Goal: Task Accomplishment & Management: Complete application form

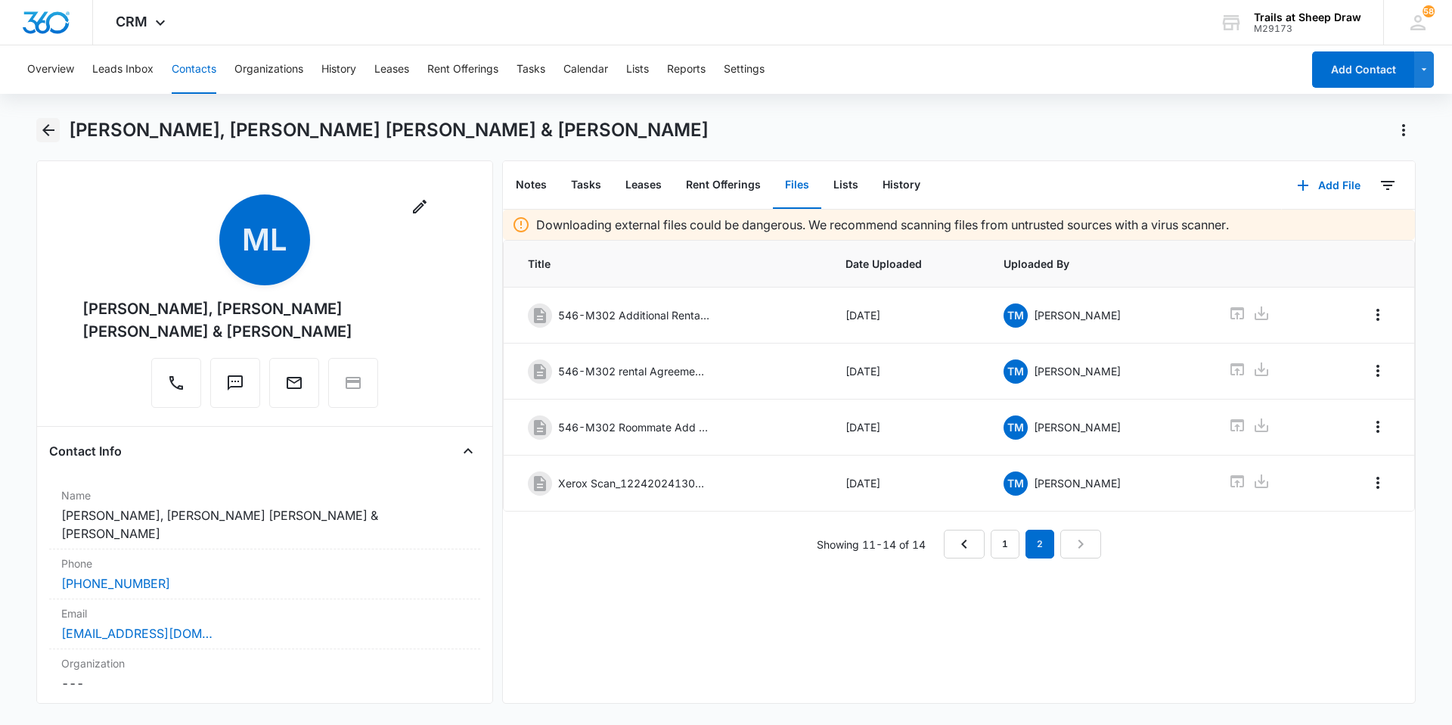
click at [49, 138] on icon "Back" at bounding box center [48, 130] width 18 height 18
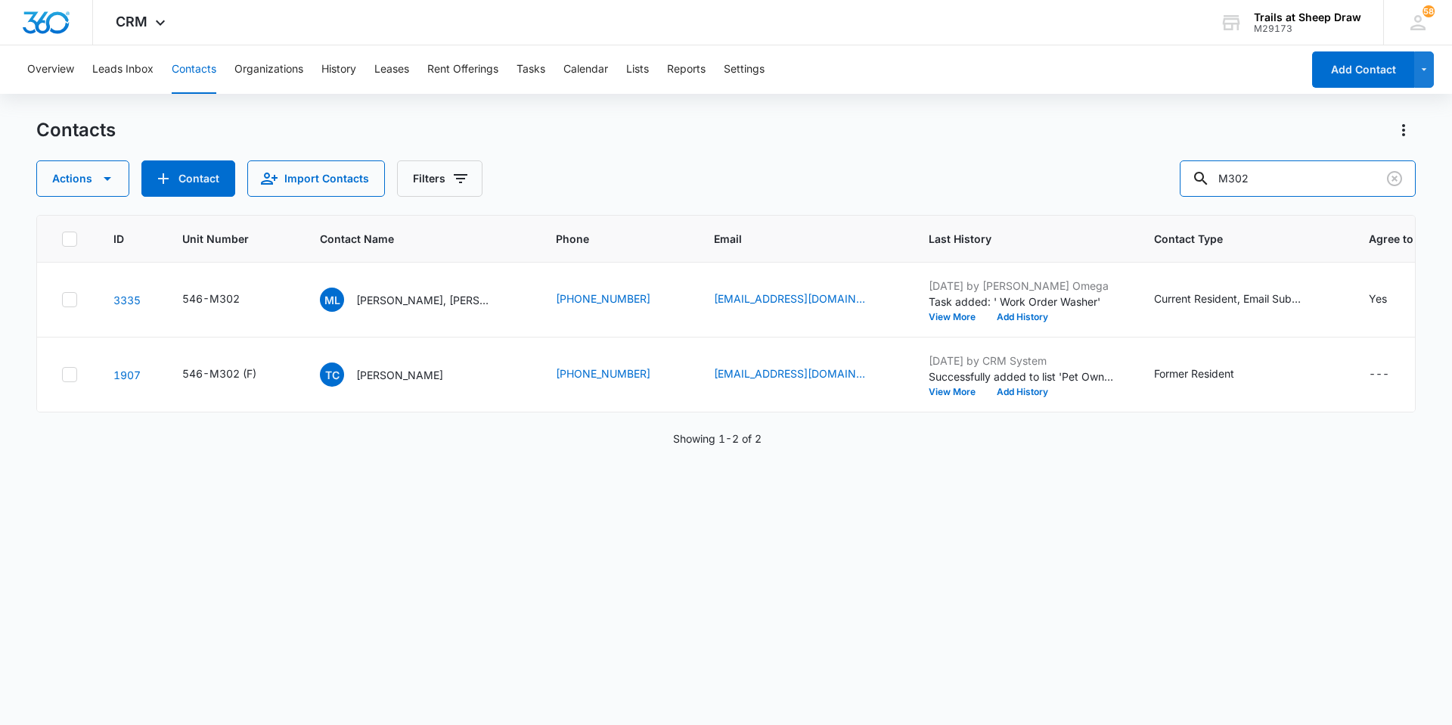
drag, startPoint x: 1288, startPoint y: 182, endPoint x: 1078, endPoint y: 180, distance: 210.3
click at [1079, 179] on div "Actions Contact Import Contacts Filters M302" at bounding box center [726, 178] width 1380 height 36
type input "M203"
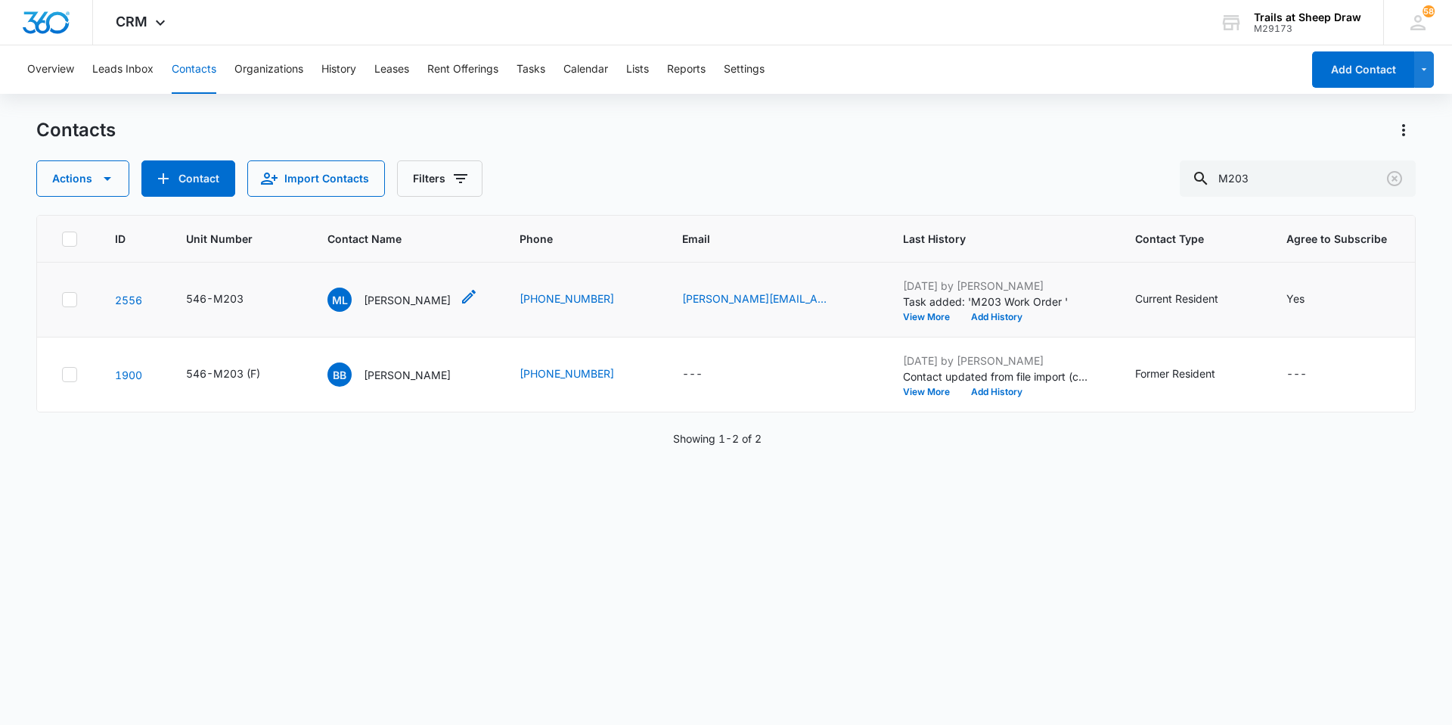
click at [415, 298] on p "[PERSON_NAME]" at bounding box center [407, 300] width 87 height 16
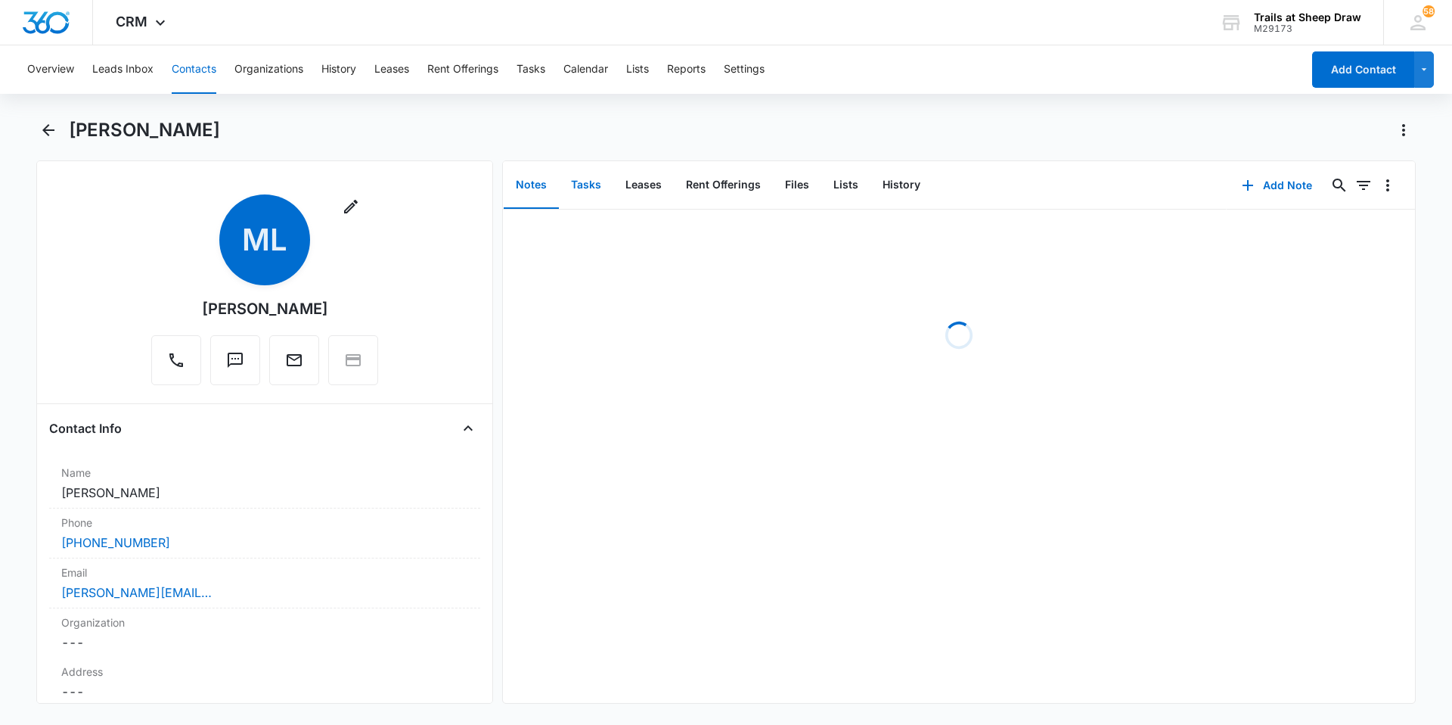
click at [594, 182] on button "Tasks" at bounding box center [586, 185] width 54 height 47
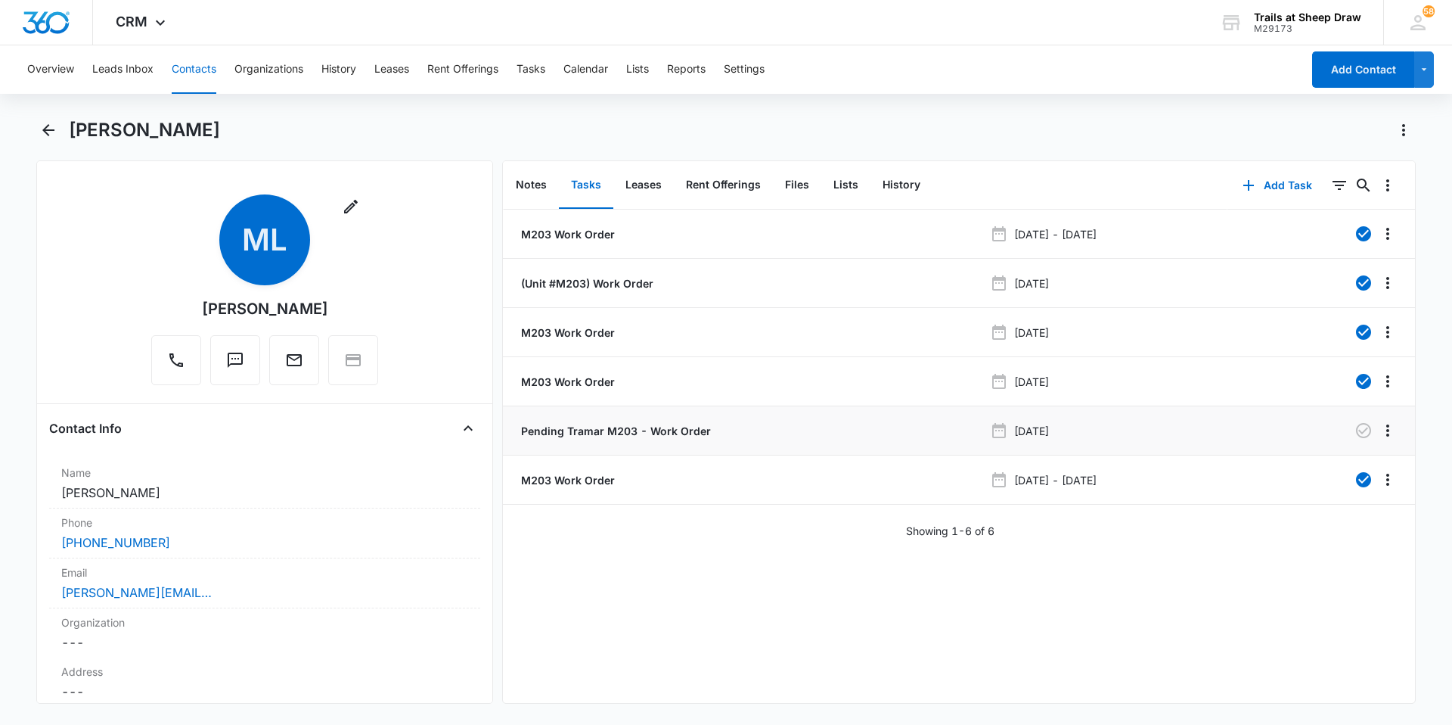
click at [641, 427] on p "Pending Tramar M203 - Work Order" at bounding box center [614, 431] width 193 height 16
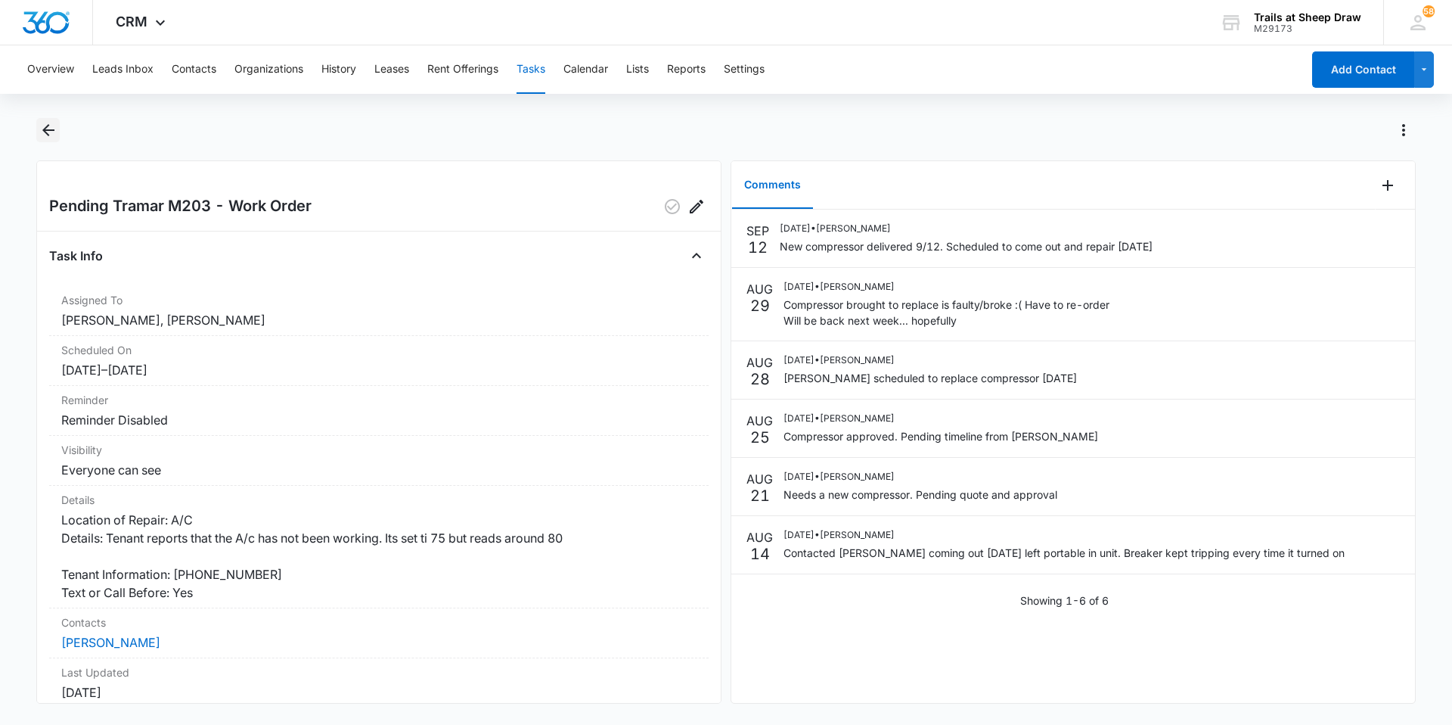
click at [47, 127] on icon "Back" at bounding box center [48, 130] width 12 height 12
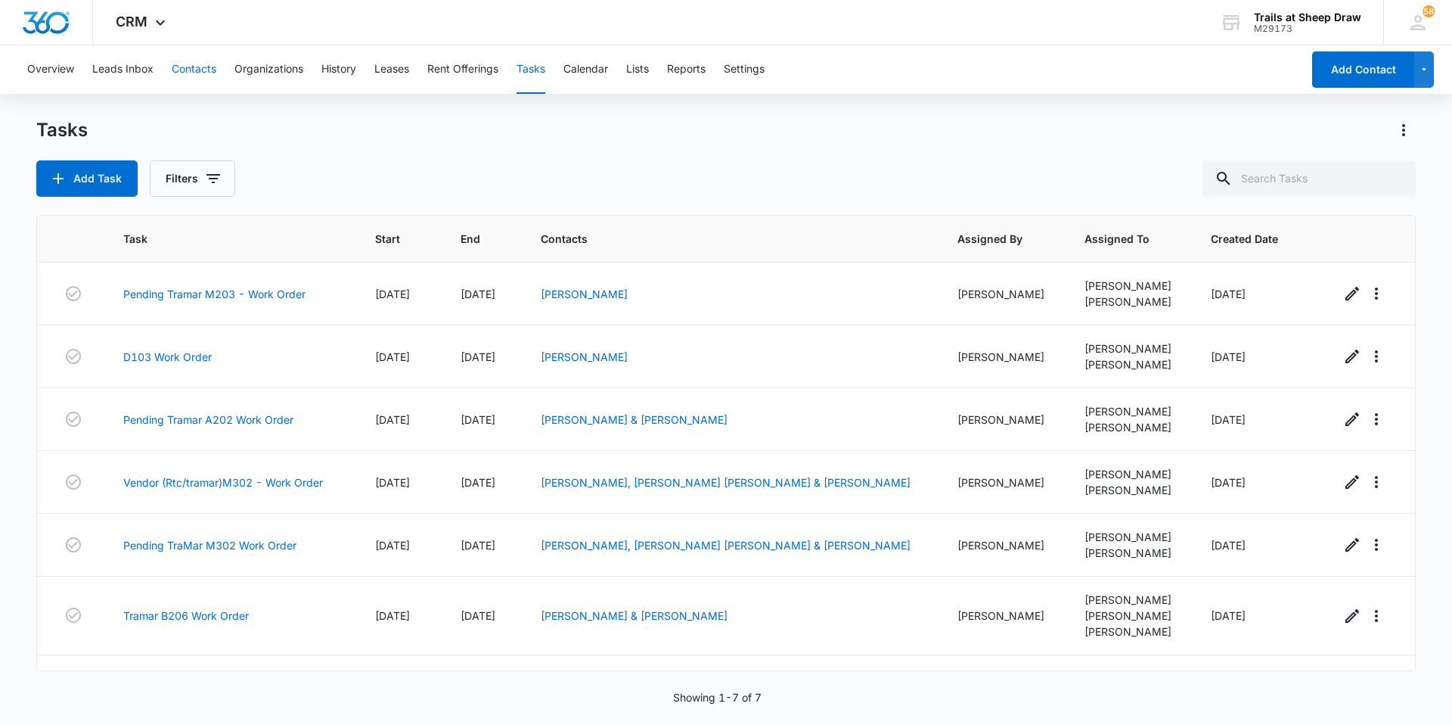
click at [203, 82] on button "Contacts" at bounding box center [194, 69] width 45 height 48
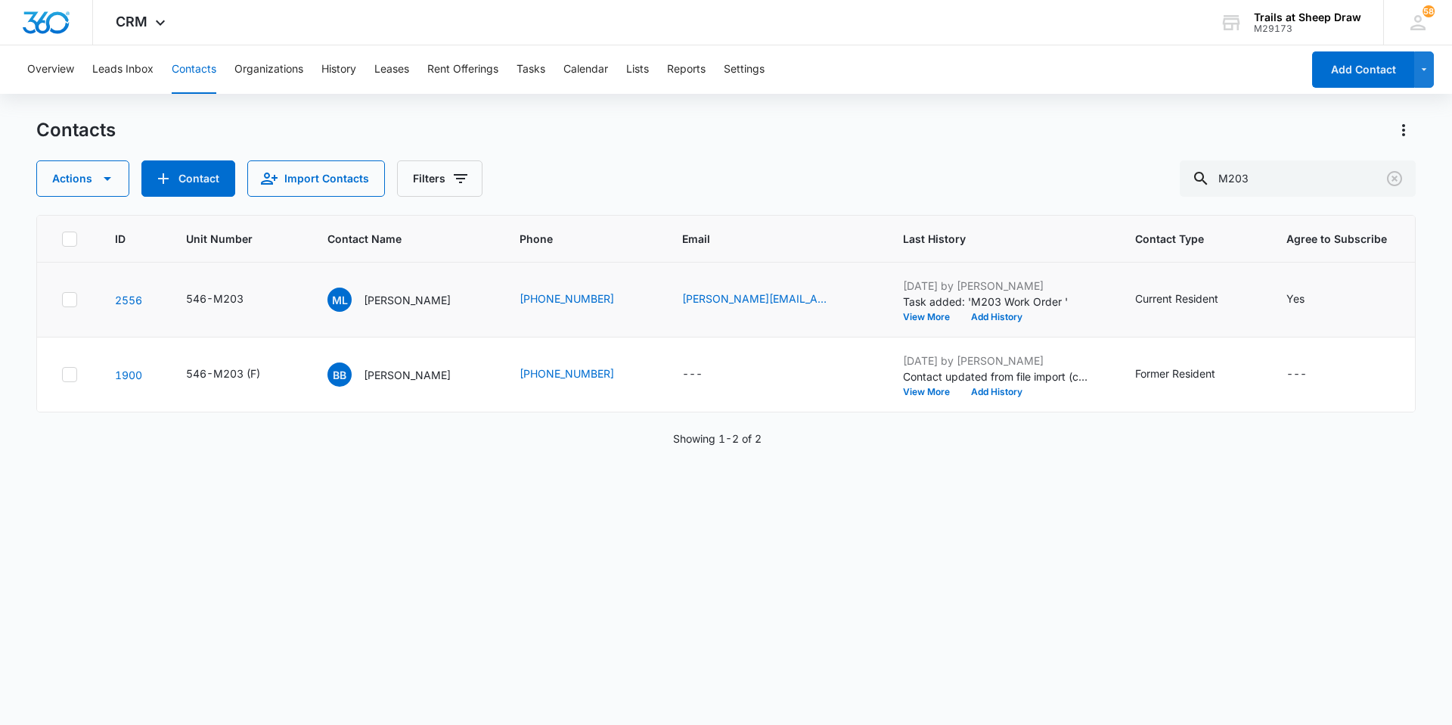
click at [383, 312] on td "ML [PERSON_NAME]" at bounding box center [405, 299] width 192 height 75
click at [383, 303] on p "[PERSON_NAME]" at bounding box center [407, 300] width 87 height 16
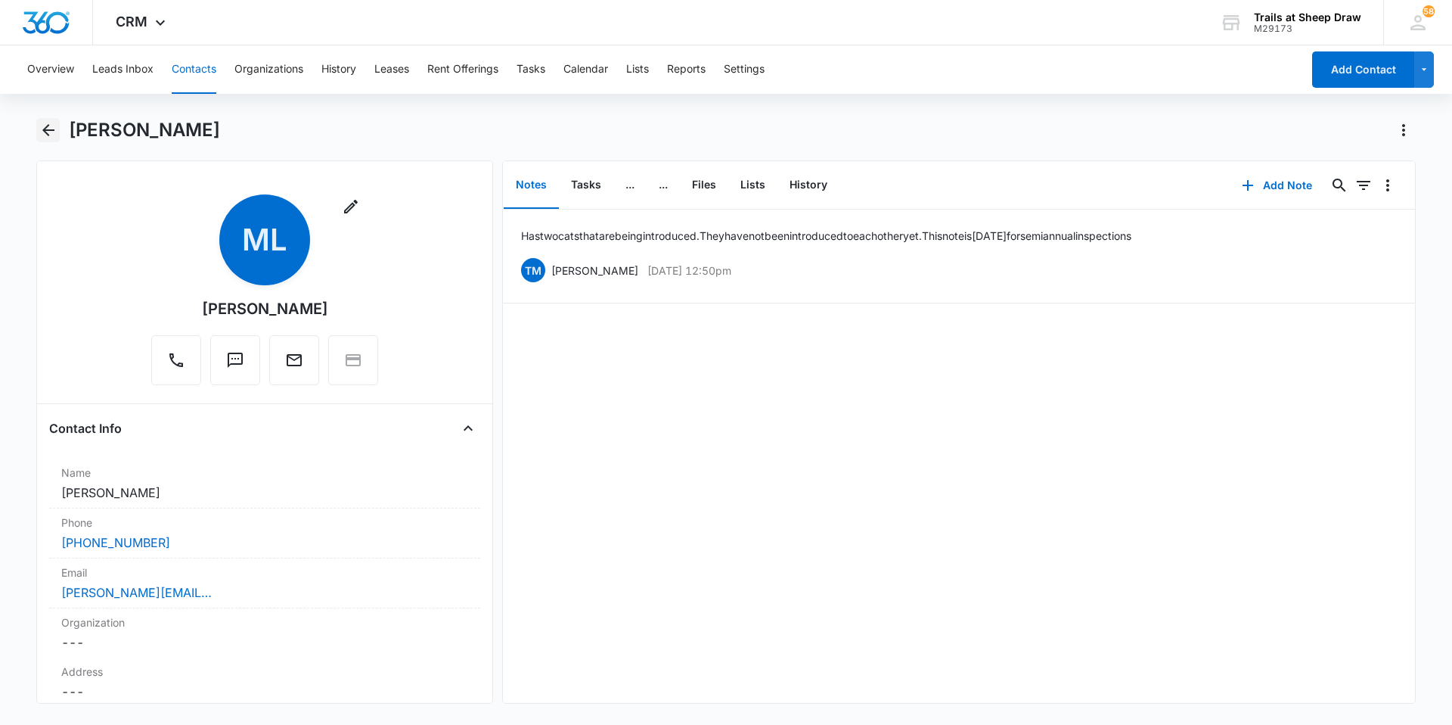
click at [51, 130] on icon "Back" at bounding box center [48, 130] width 12 height 12
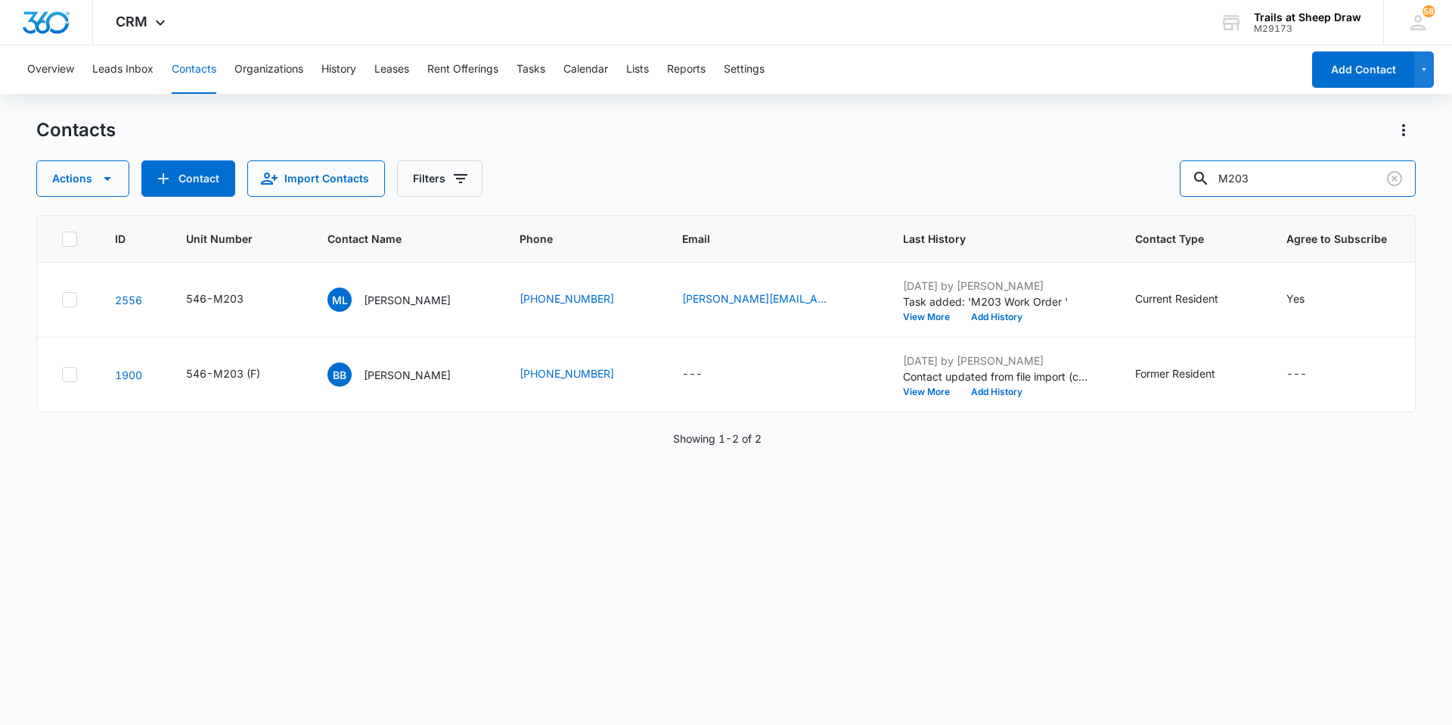
drag, startPoint x: 1318, startPoint y: 163, endPoint x: 1153, endPoint y: 191, distance: 166.5
click at [1153, 191] on div "Actions Contact Import Contacts Filters M203" at bounding box center [726, 178] width 1380 height 36
type input "builind H"
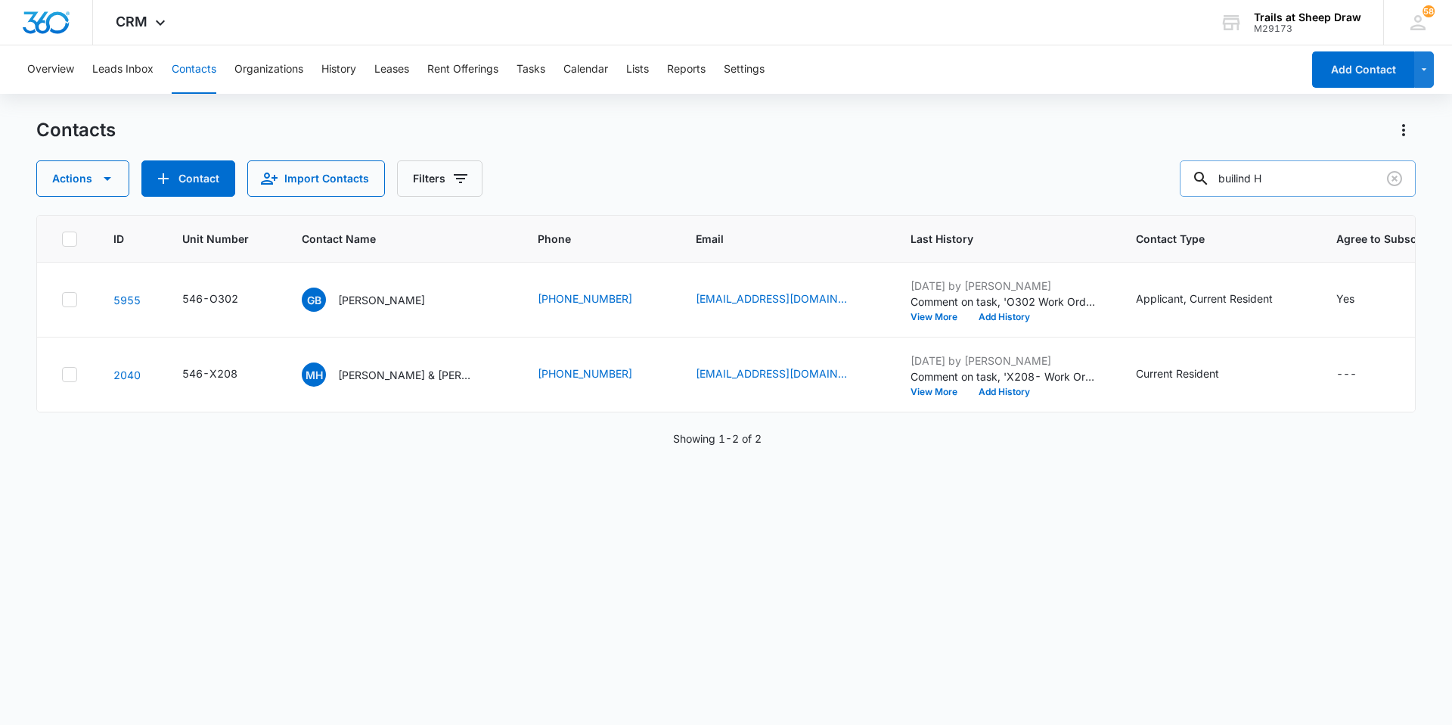
drag, startPoint x: 1322, startPoint y: 154, endPoint x: 1274, endPoint y: 172, distance: 51.3
click at [1274, 172] on div "Contacts Actions Contact Import Contacts Filters builind H" at bounding box center [726, 157] width 1380 height 79
drag, startPoint x: 1320, startPoint y: 182, endPoint x: 1156, endPoint y: 182, distance: 163.4
click at [1156, 182] on div "Actions Contact Import Contacts Filters builind H" at bounding box center [726, 178] width 1380 height 36
type input "Building"
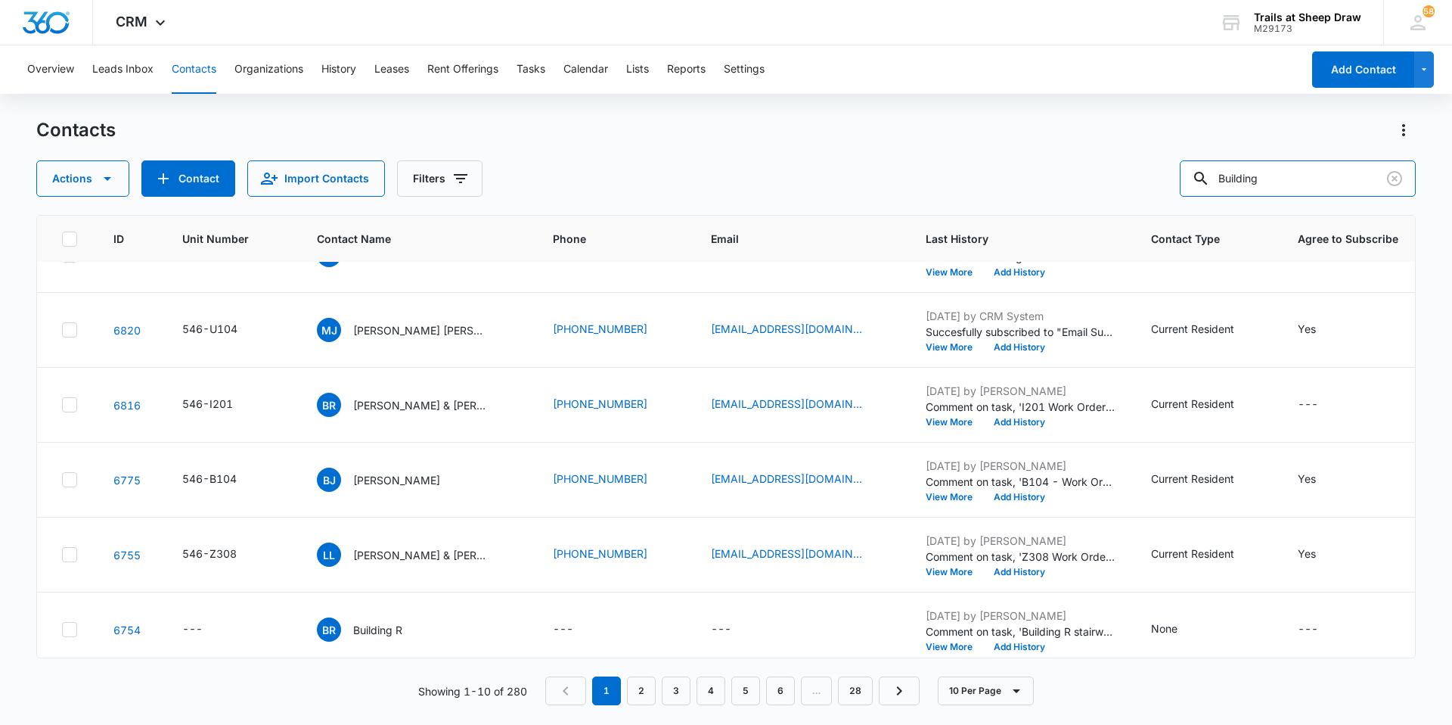
scroll to position [365, 0]
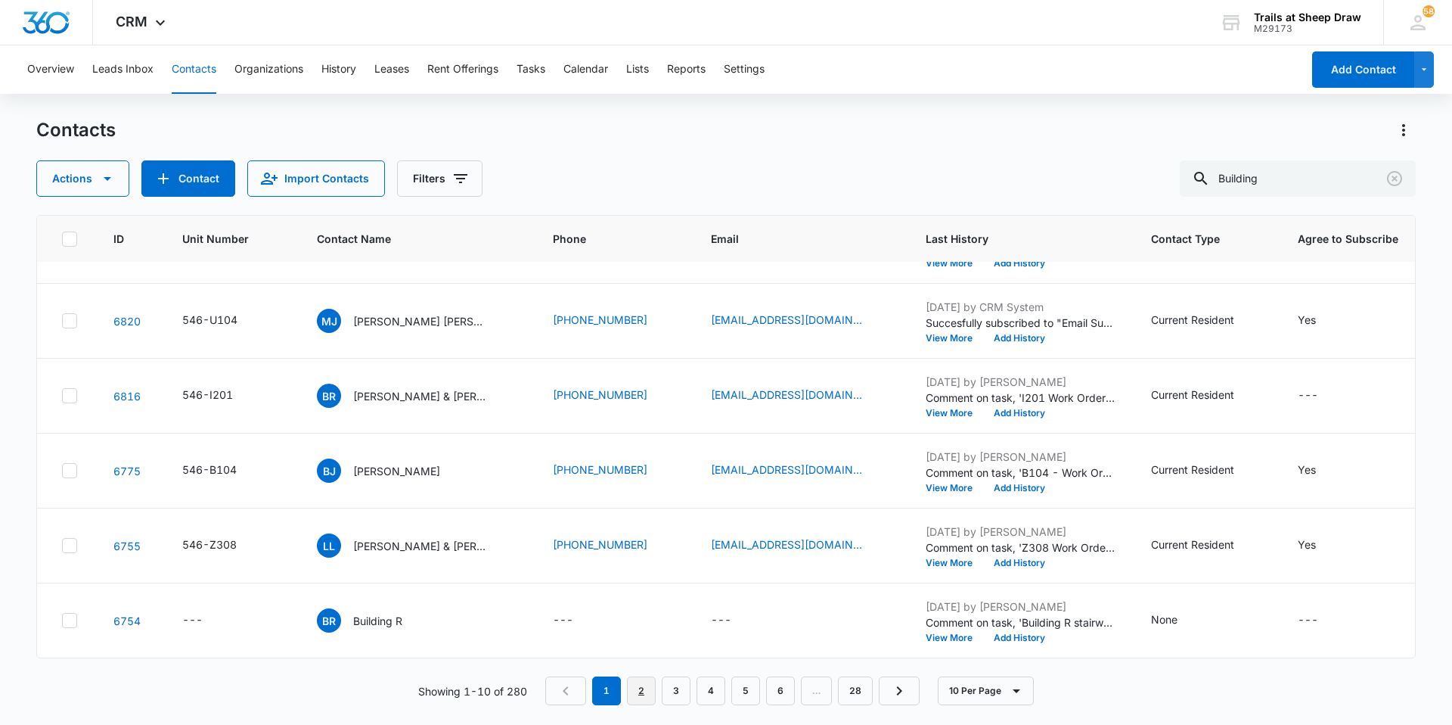
click at [651, 692] on link "2" at bounding box center [641, 690] width 29 height 29
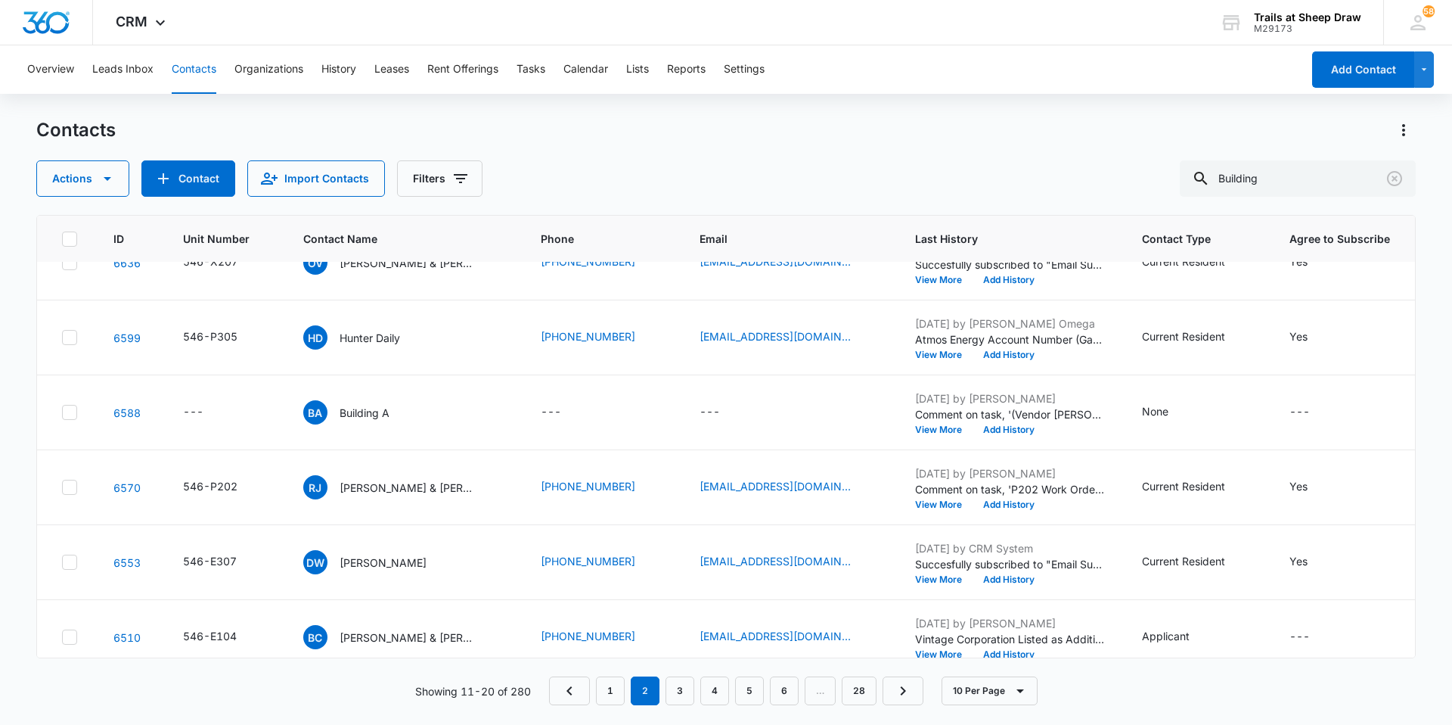
scroll to position [353, 0]
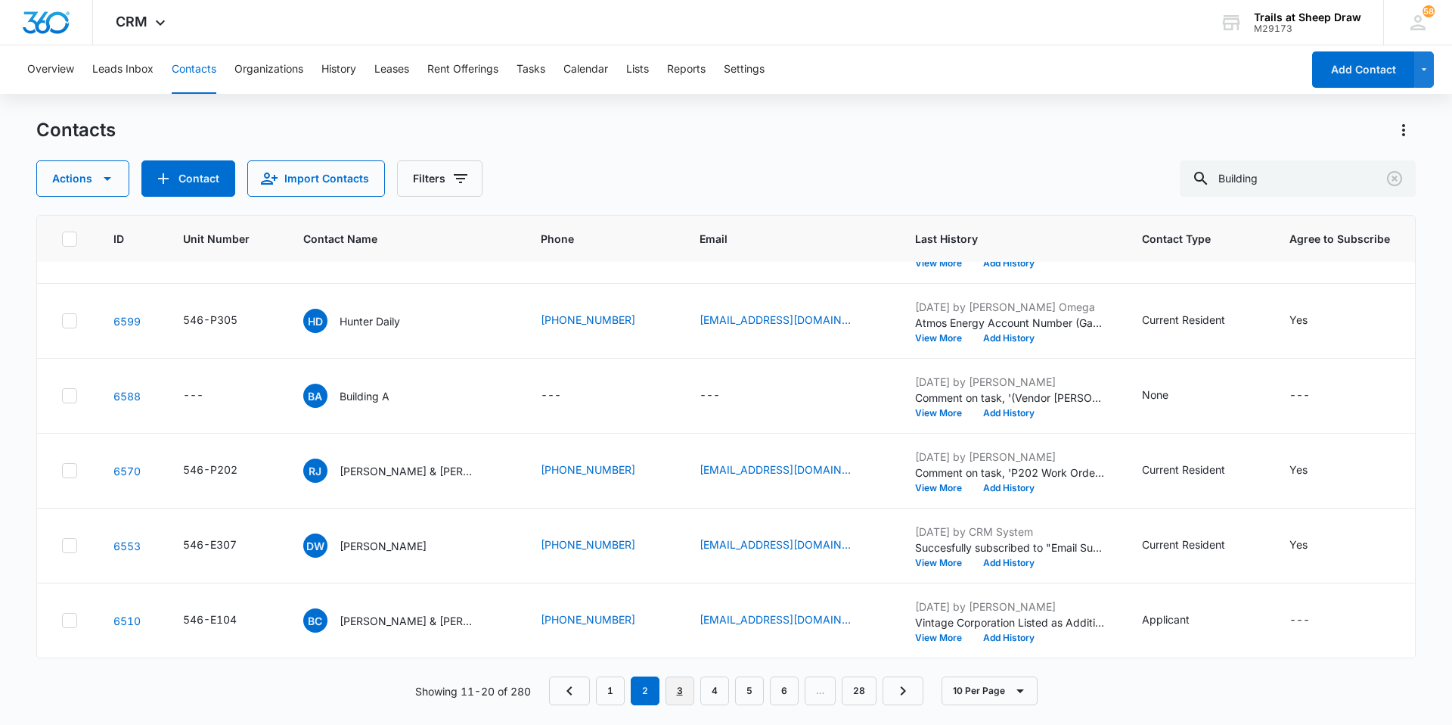
click at [678, 686] on link "3" at bounding box center [680, 690] width 29 height 29
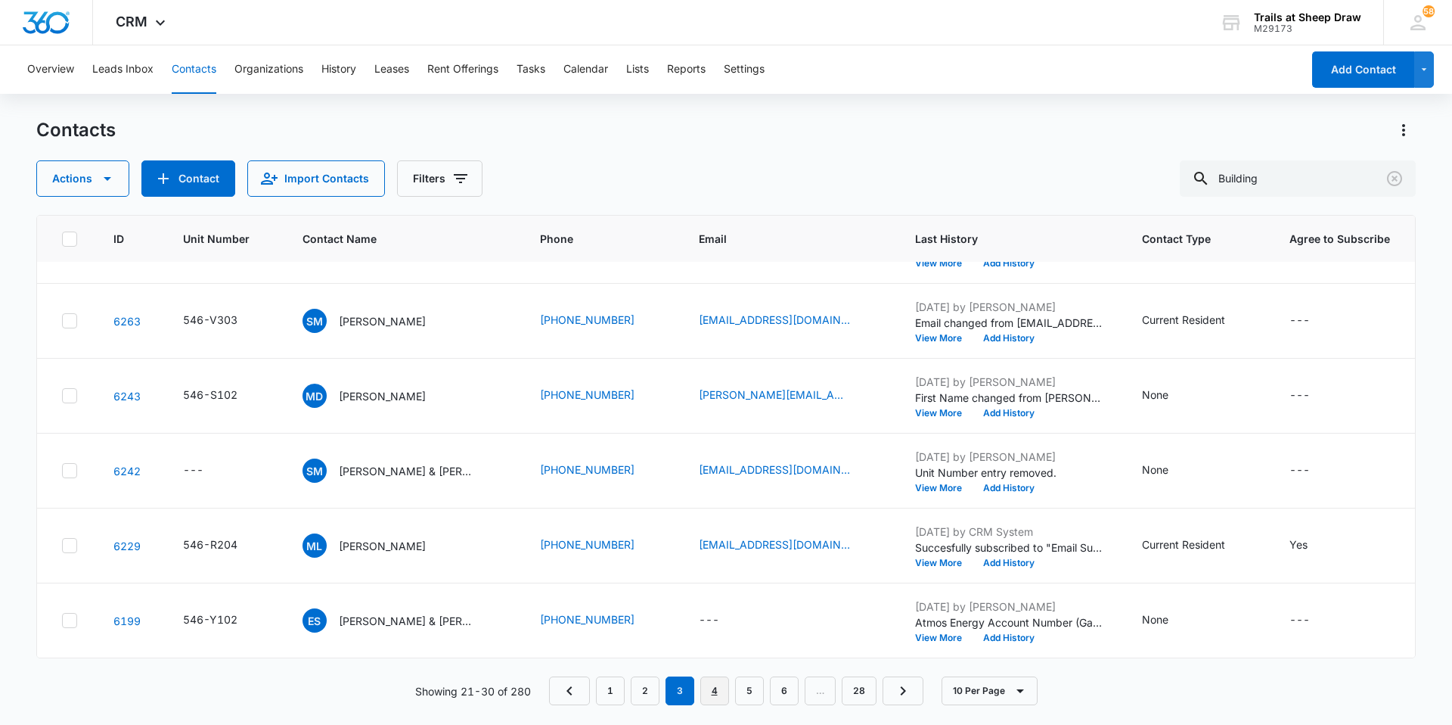
click at [721, 696] on link "4" at bounding box center [714, 690] width 29 height 29
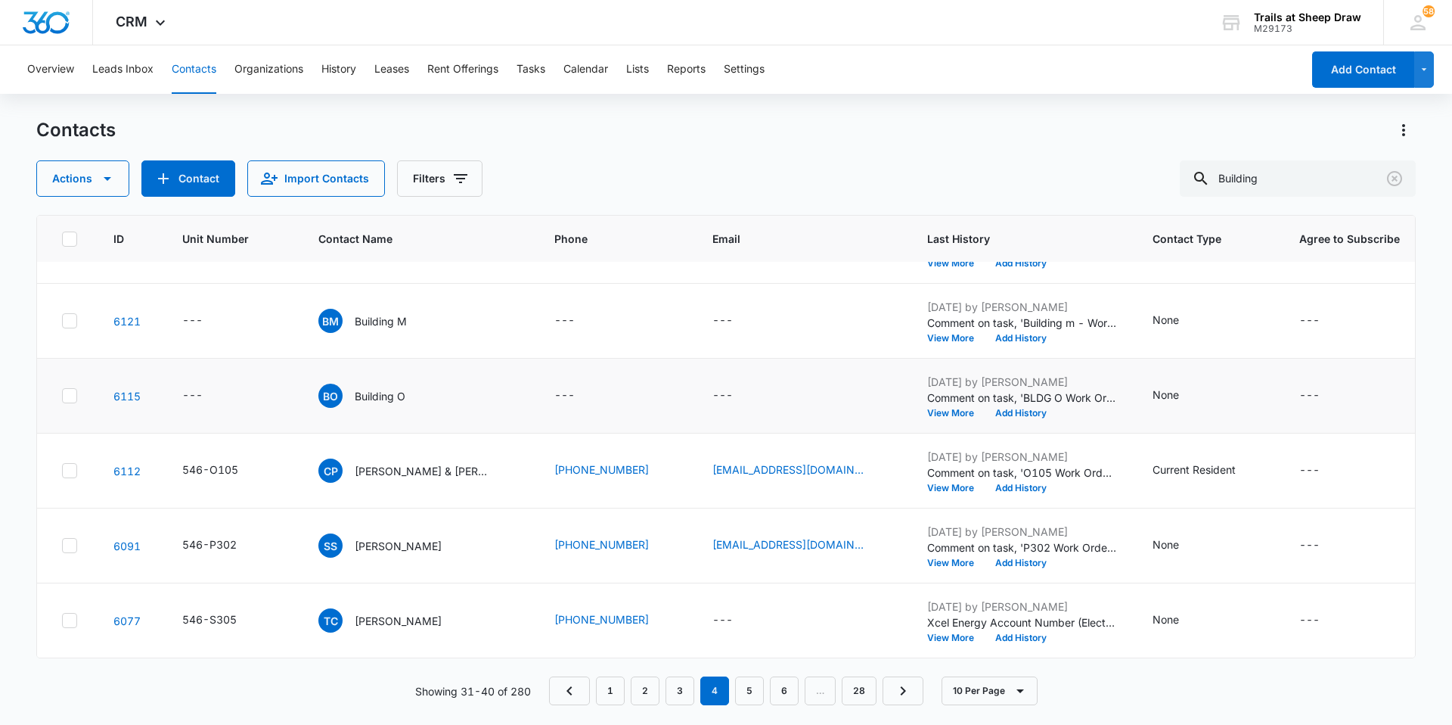
scroll to position [365, 0]
click at [752, 691] on link "5" at bounding box center [749, 690] width 29 height 29
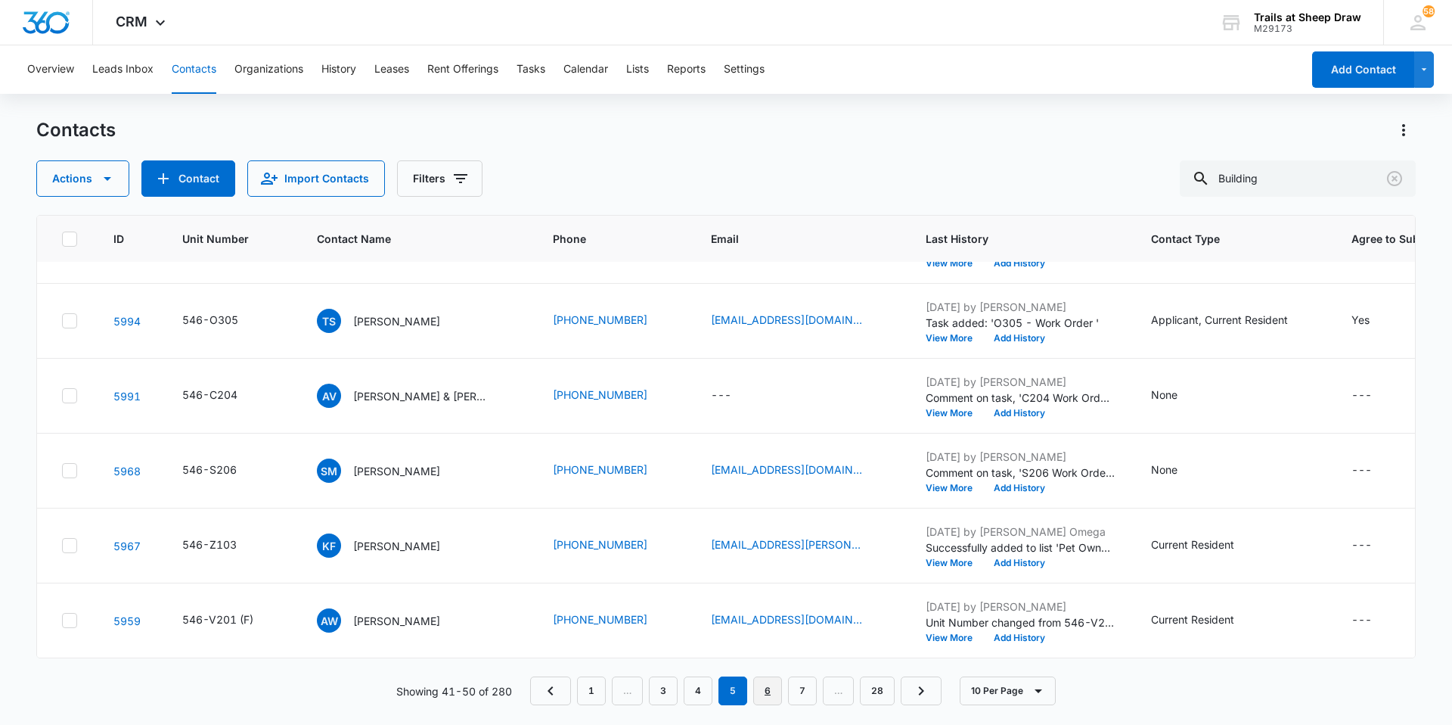
click at [768, 695] on link "6" at bounding box center [767, 690] width 29 height 29
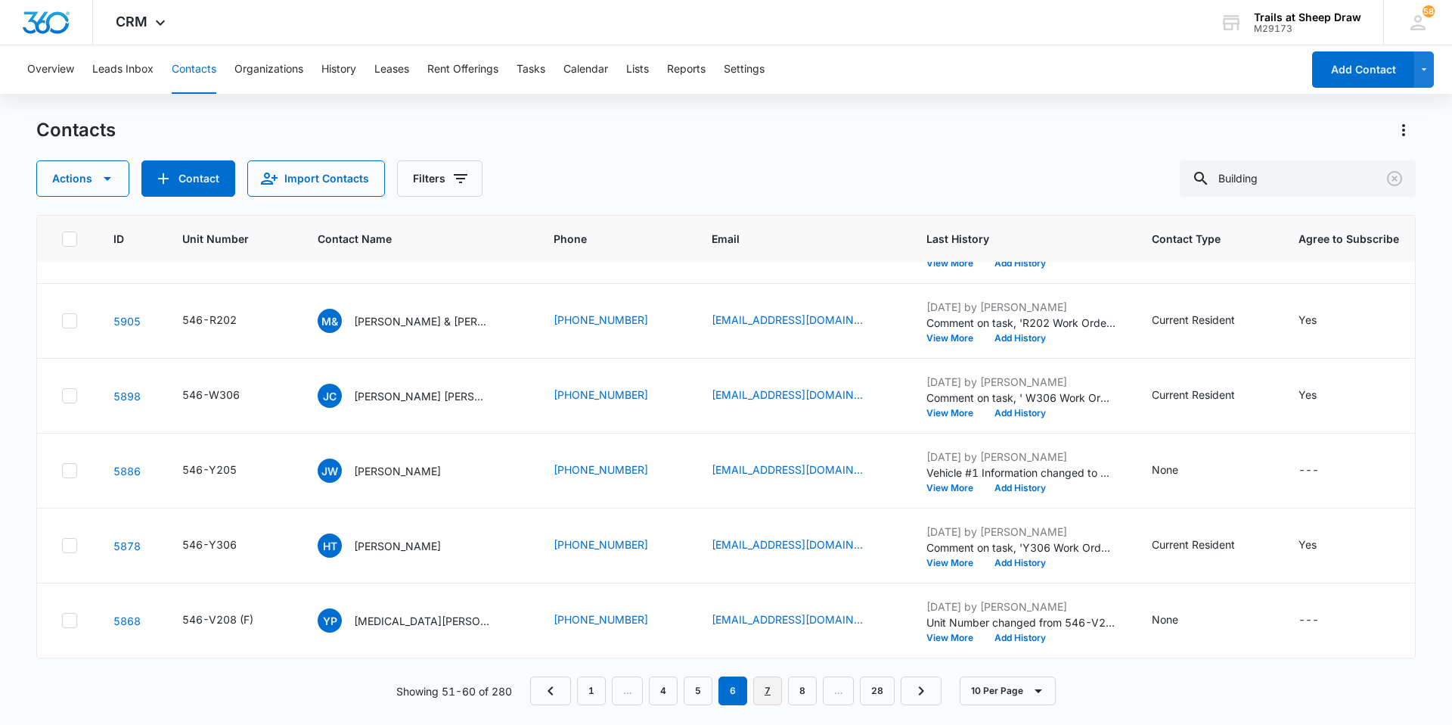
click at [761, 689] on link "7" at bounding box center [767, 690] width 29 height 29
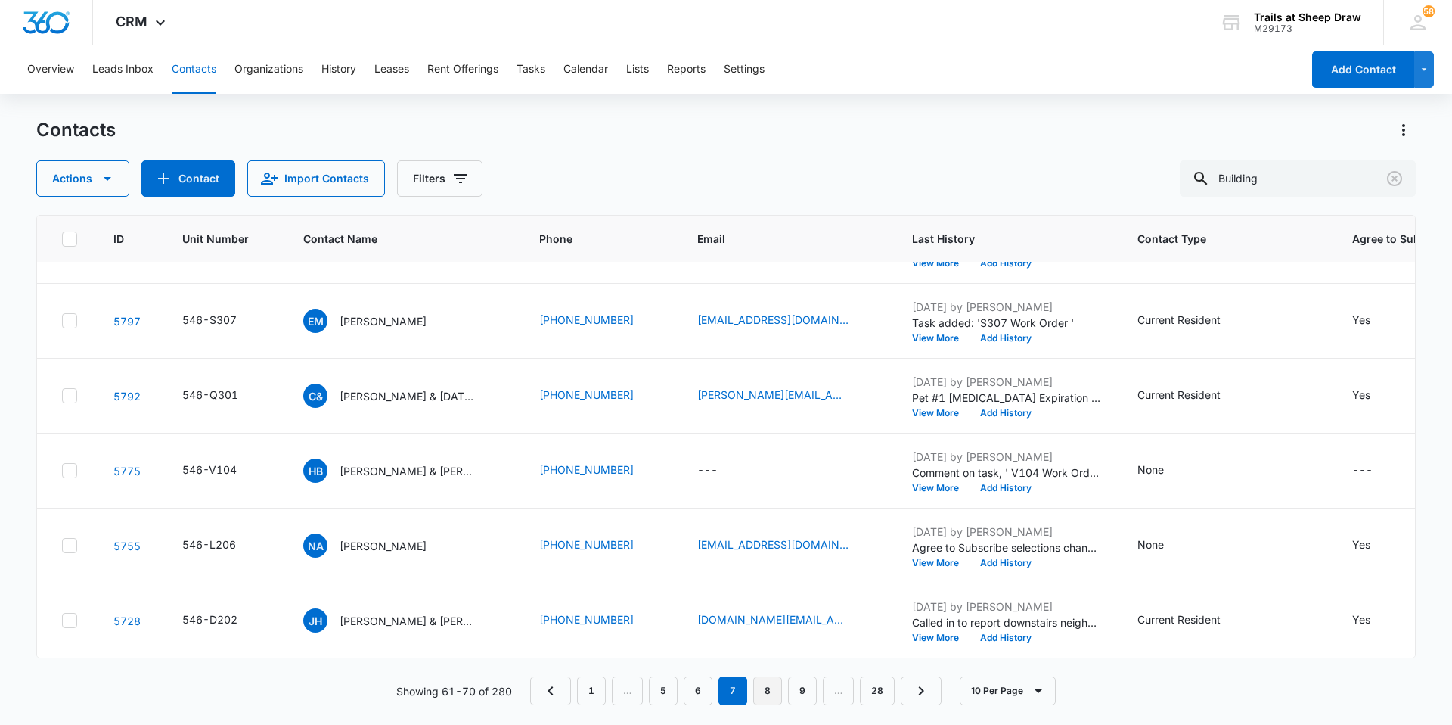
click at [768, 693] on link "8" at bounding box center [767, 690] width 29 height 29
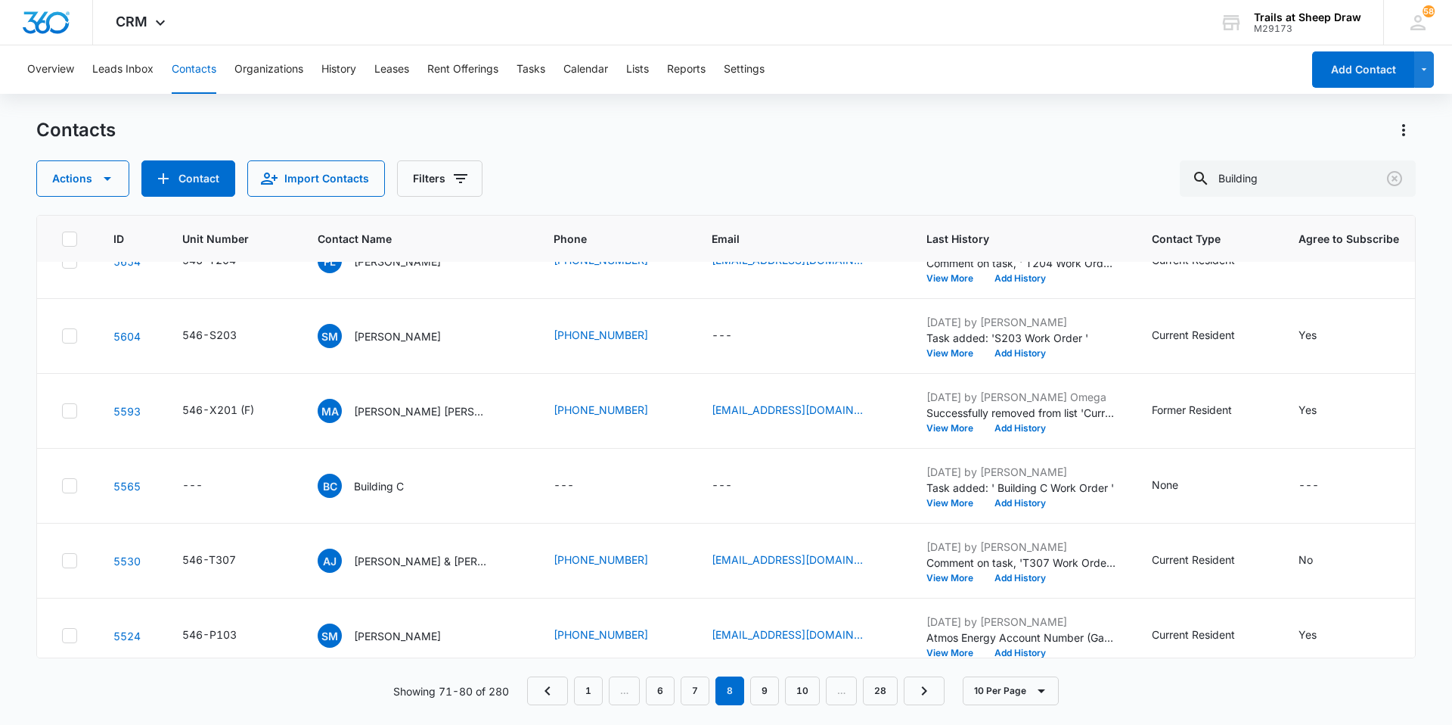
scroll to position [353, 0]
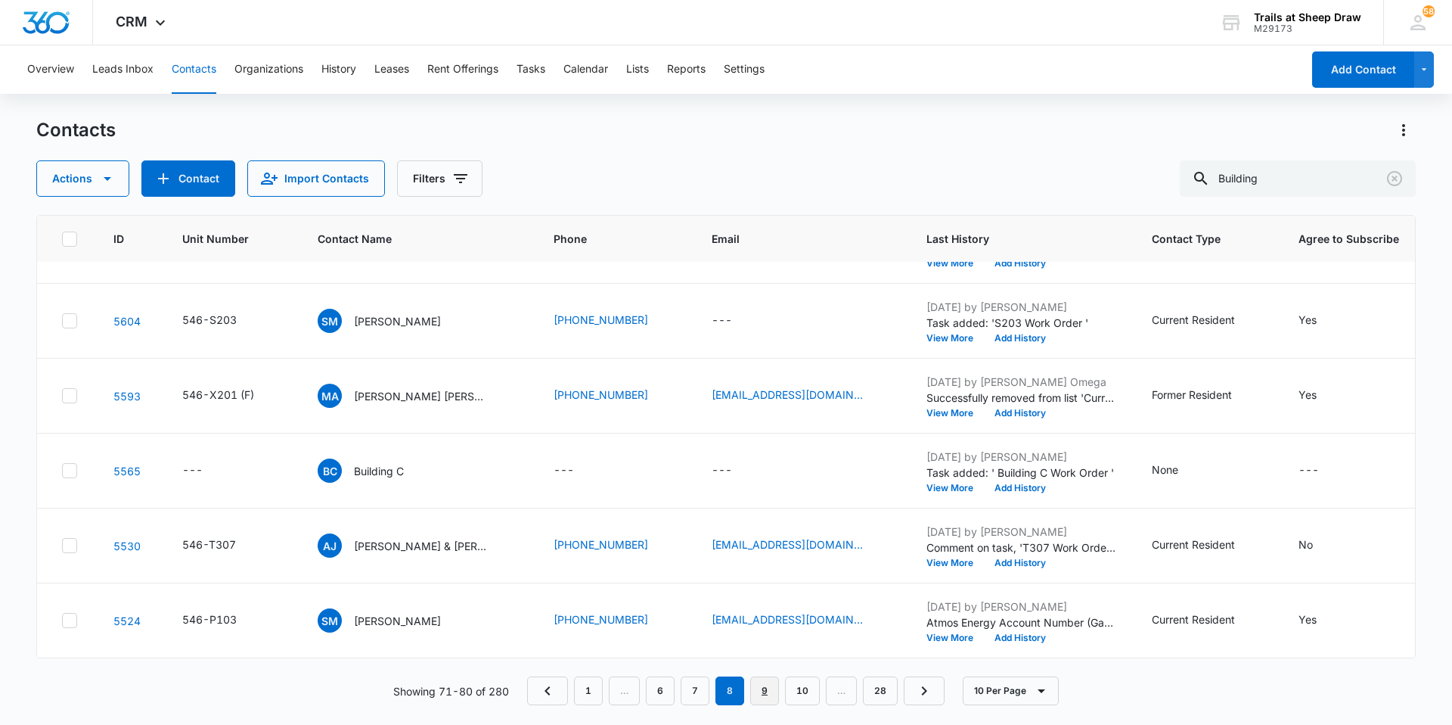
click at [765, 697] on link "9" at bounding box center [764, 690] width 29 height 29
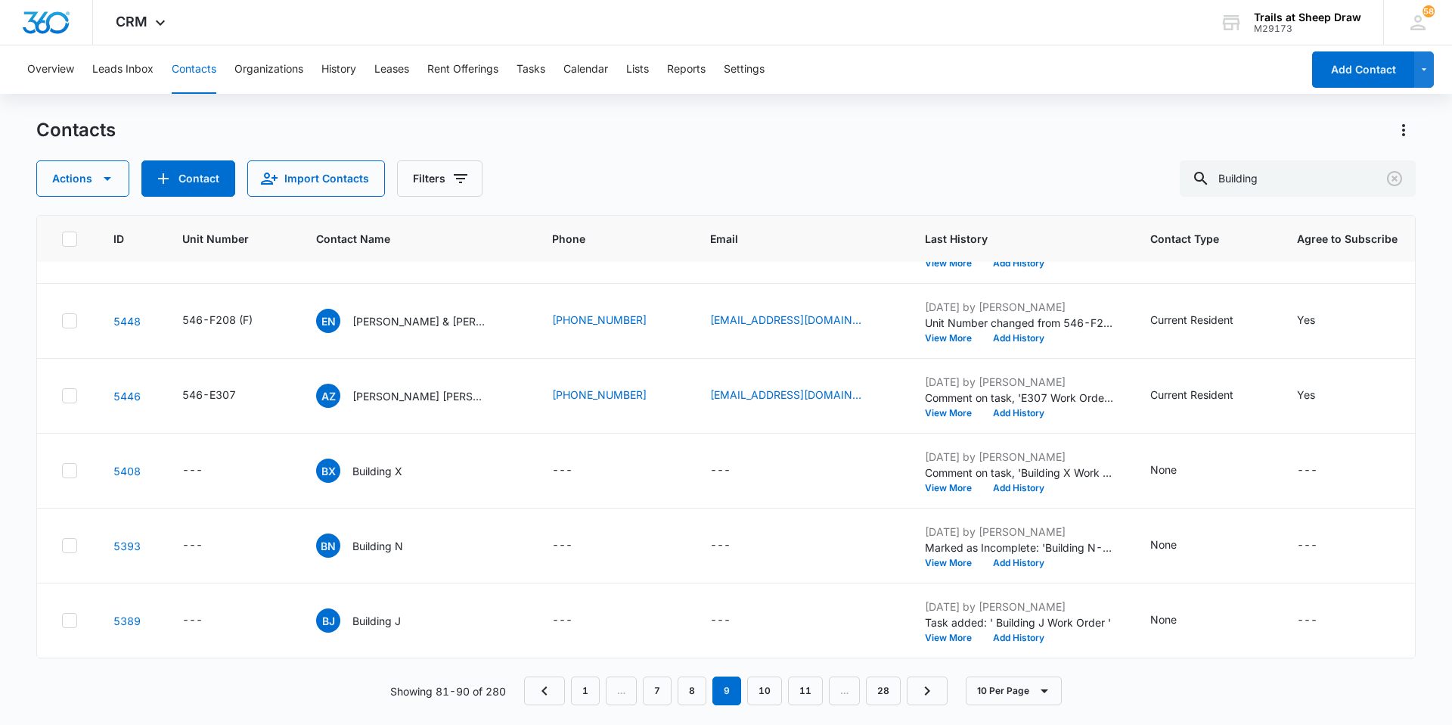
scroll to position [365, 0]
click at [772, 698] on link "10" at bounding box center [764, 690] width 35 height 29
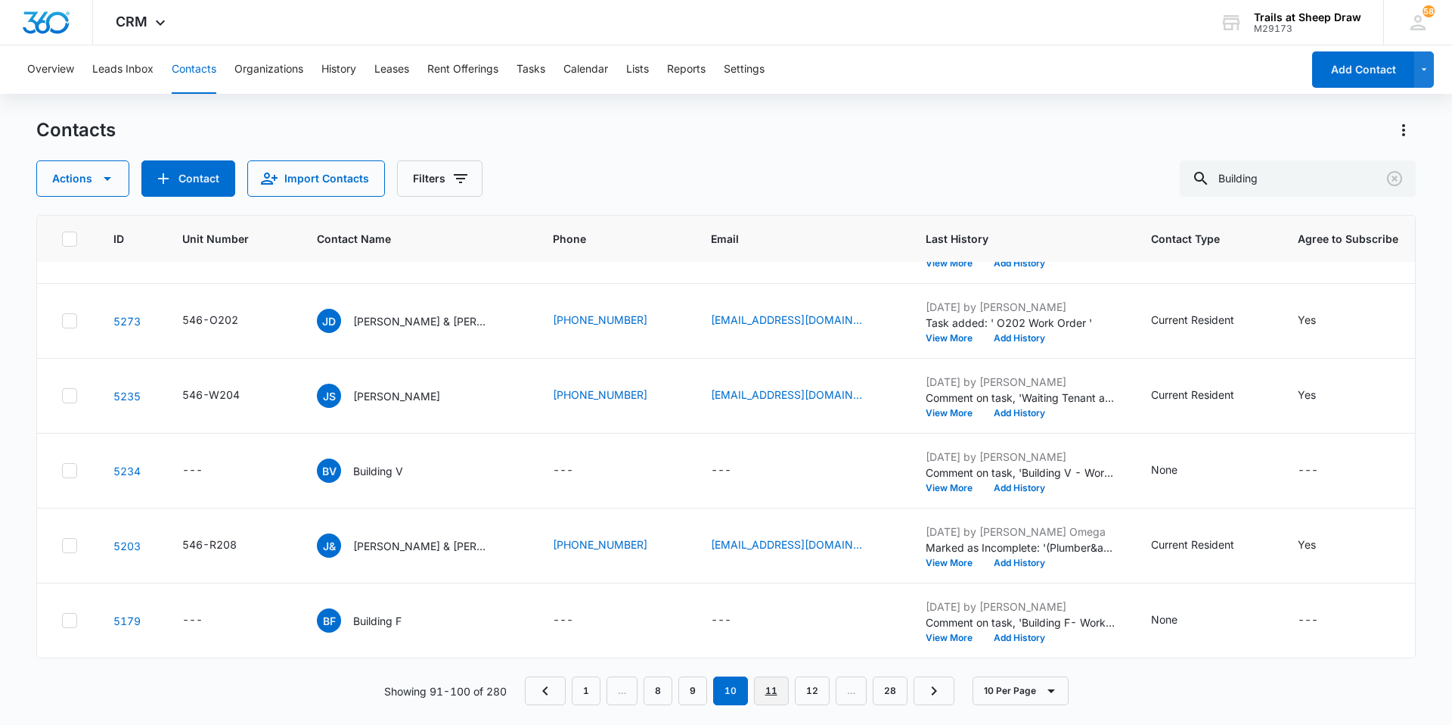
click at [766, 683] on link "11" at bounding box center [771, 690] width 35 height 29
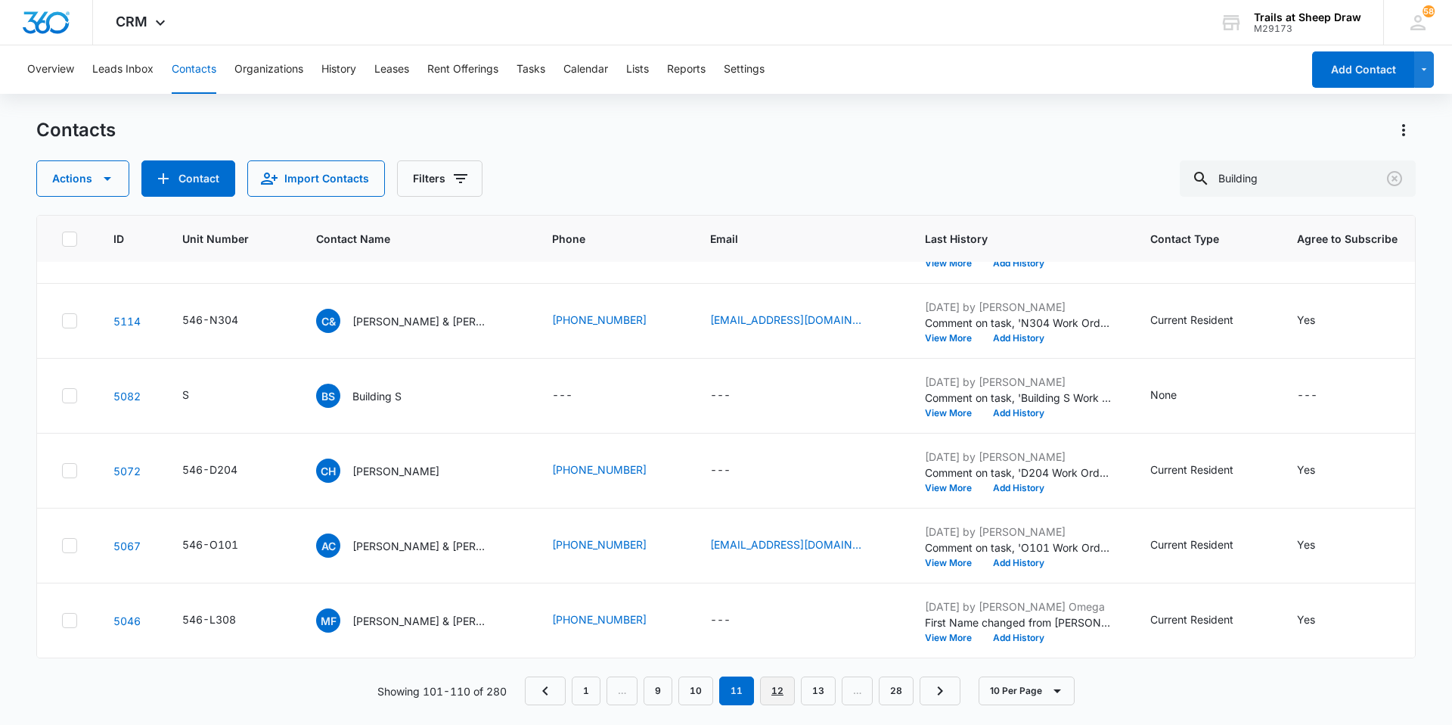
click at [787, 696] on link "12" at bounding box center [777, 690] width 35 height 29
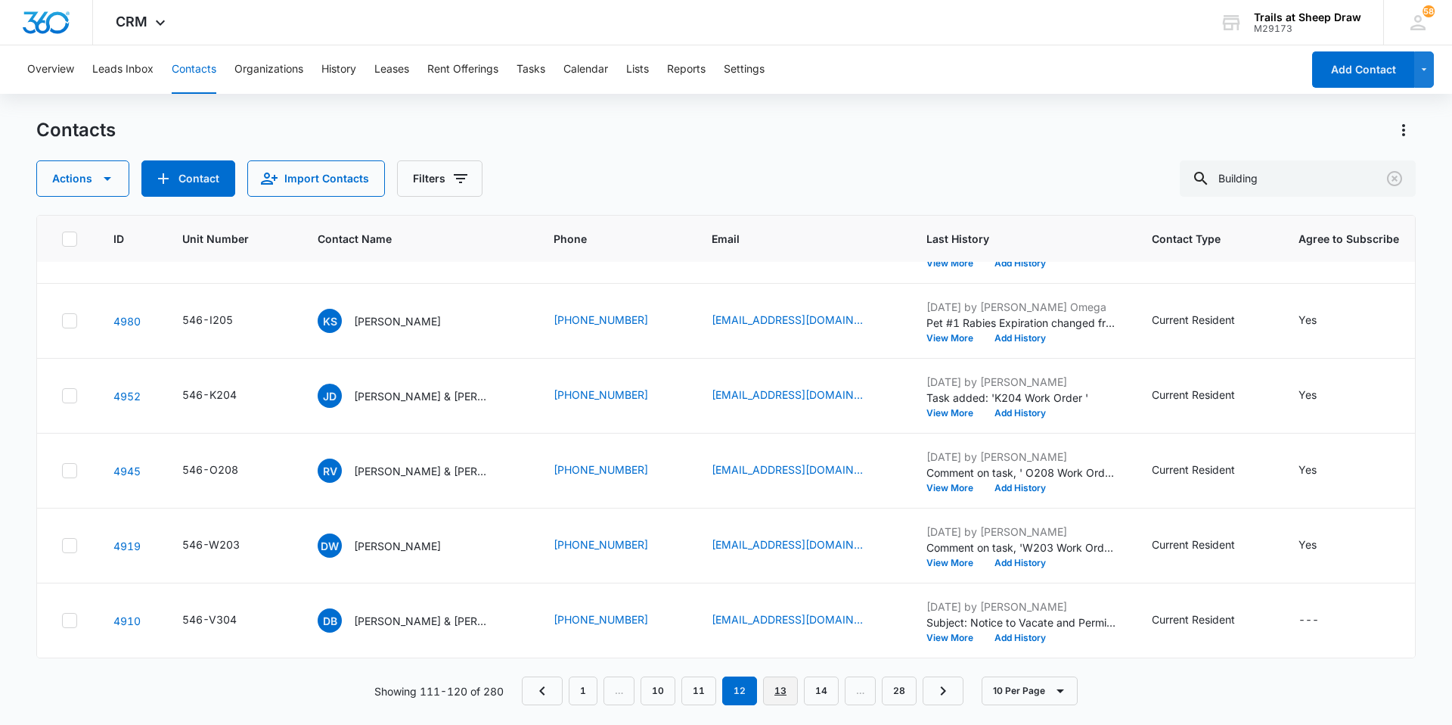
click at [790, 693] on link "13" at bounding box center [780, 690] width 35 height 29
click at [775, 700] on link "14" at bounding box center [780, 690] width 35 height 29
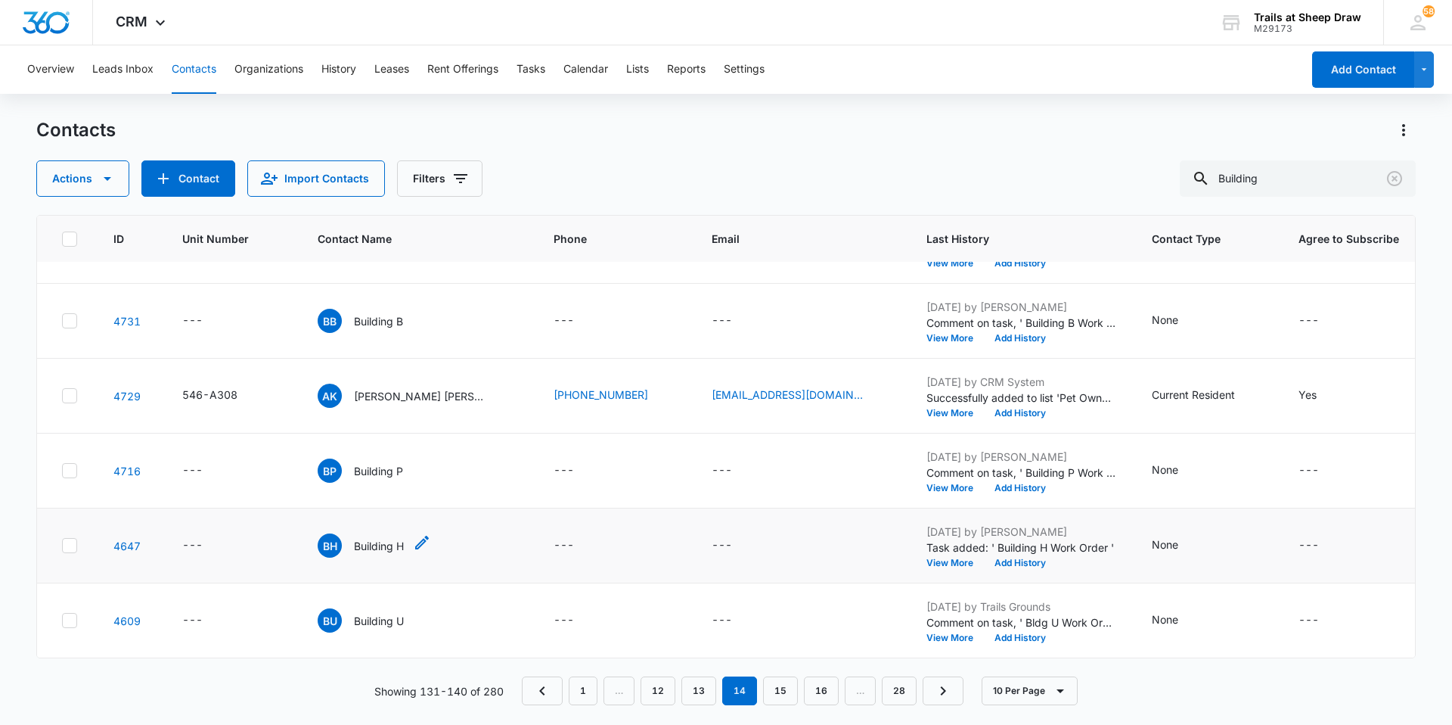
click at [359, 538] on p "Building H" at bounding box center [379, 546] width 50 height 16
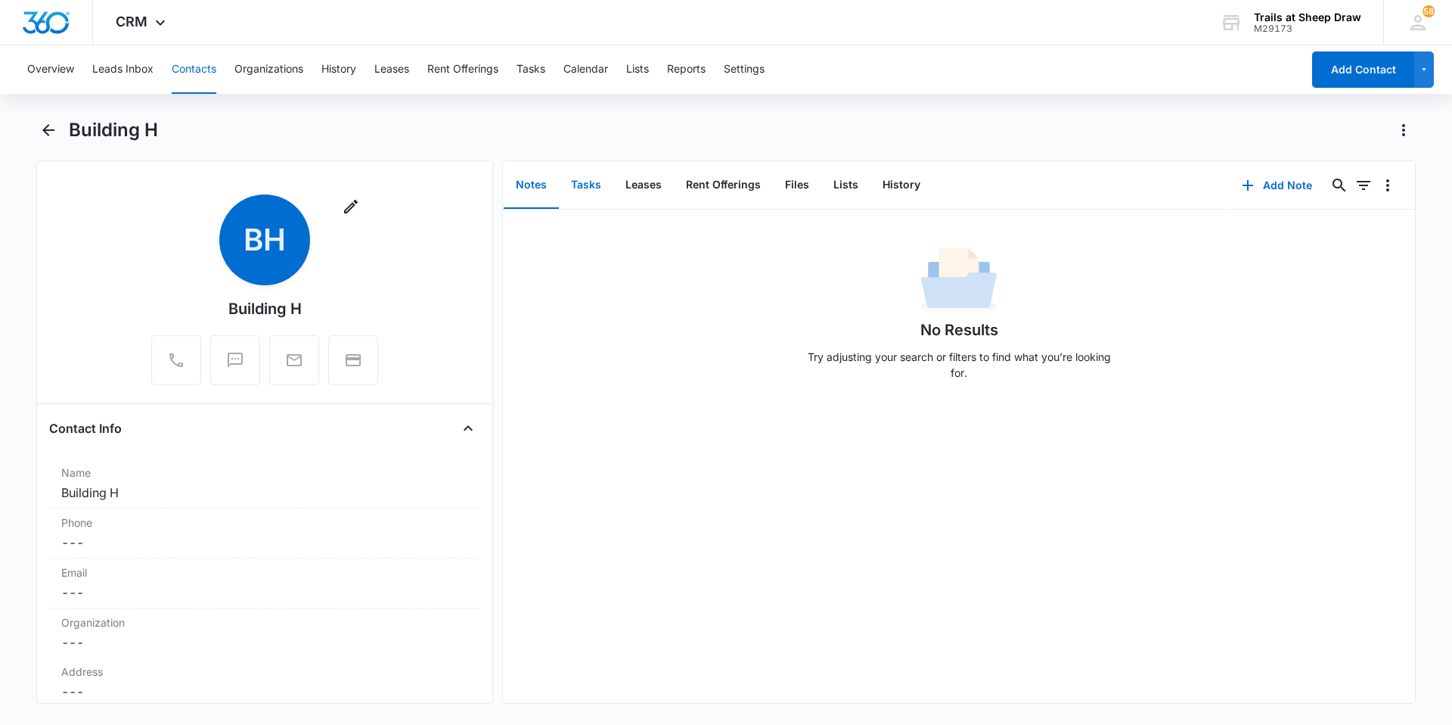
click at [579, 180] on button "Tasks" at bounding box center [586, 185] width 54 height 47
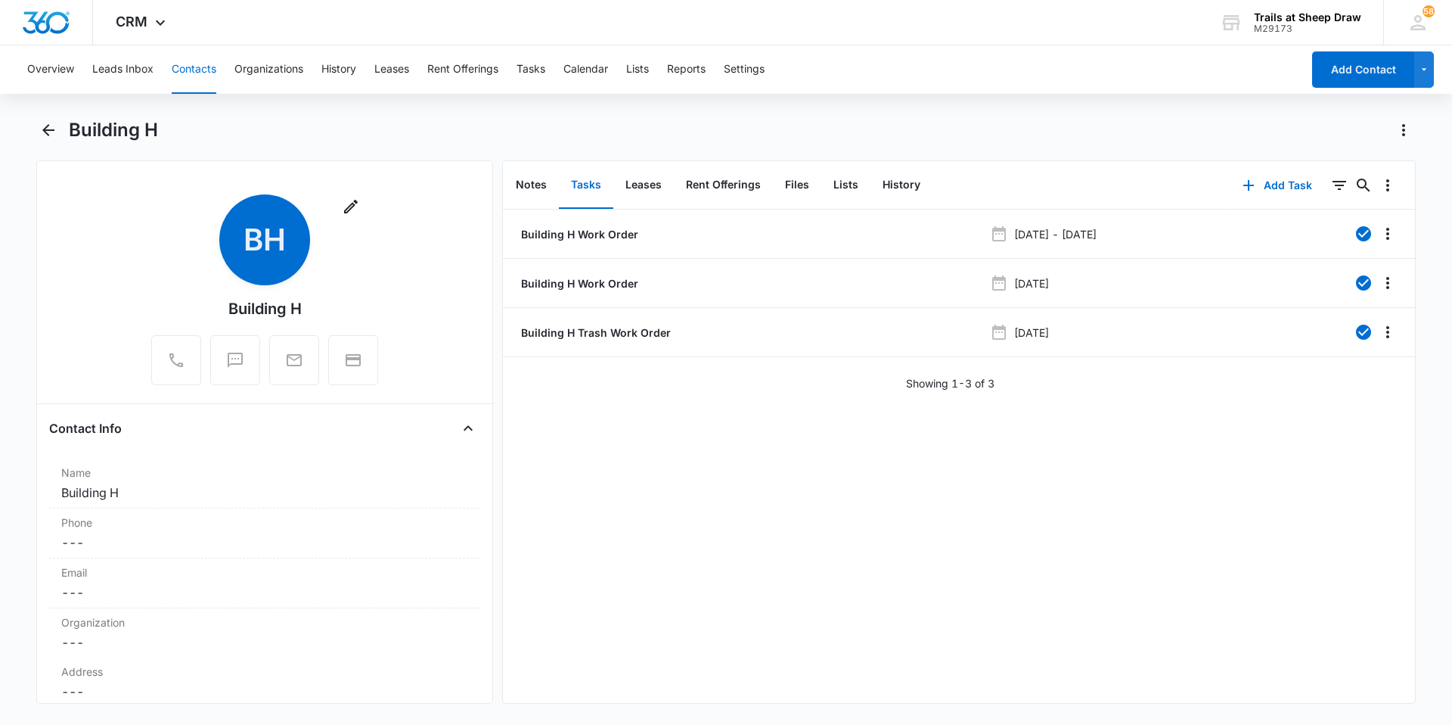
drag, startPoint x: 555, startPoint y: 296, endPoint x: 1010, endPoint y: 501, distance: 498.7
click at [1010, 501] on div "Building H Work Order [DATE] - [DATE] Building H Work Order [DATE] Building H T…" at bounding box center [959, 456] width 912 height 493
click at [1268, 193] on button "Add Task" at bounding box center [1278, 185] width 100 height 36
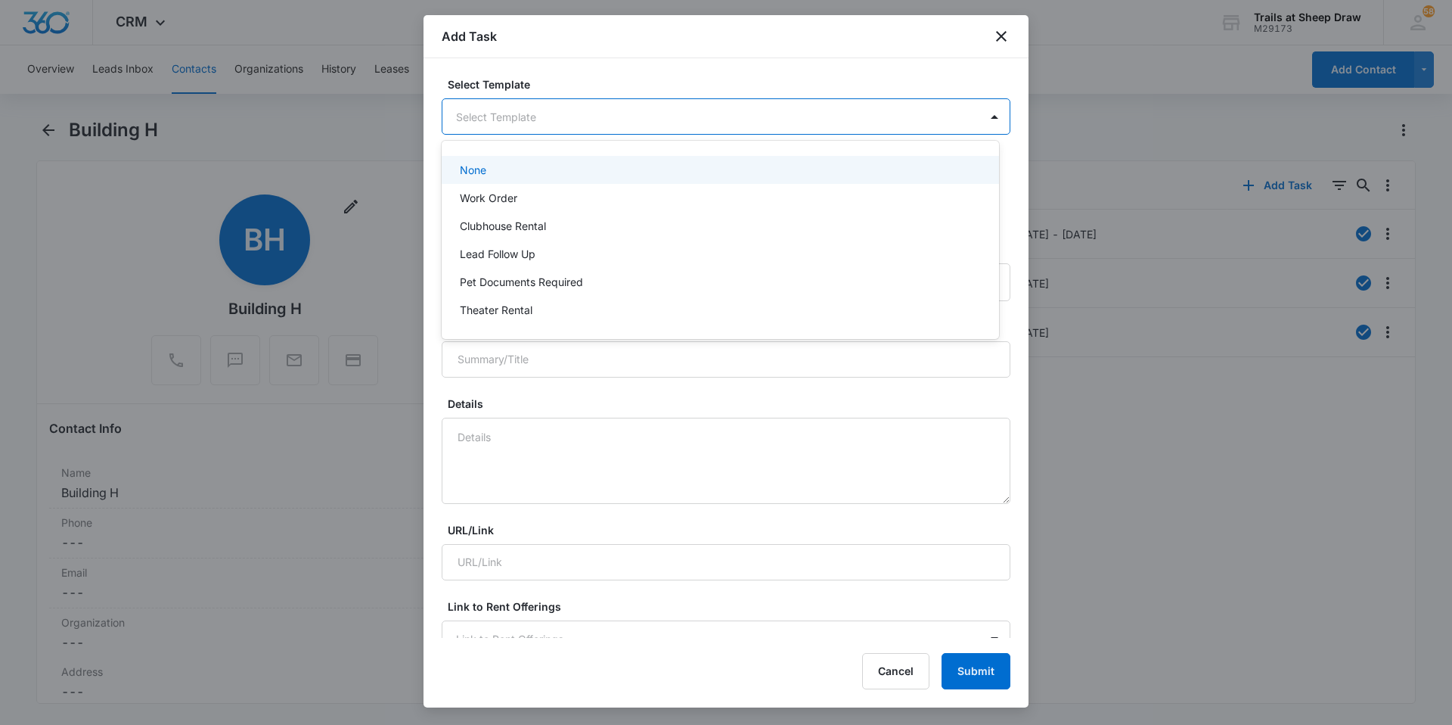
click at [485, 119] on body "CRM Apps Reputation Websites Forms CRM Email Social Content Ads Intelligence Fi…" at bounding box center [726, 362] width 1452 height 725
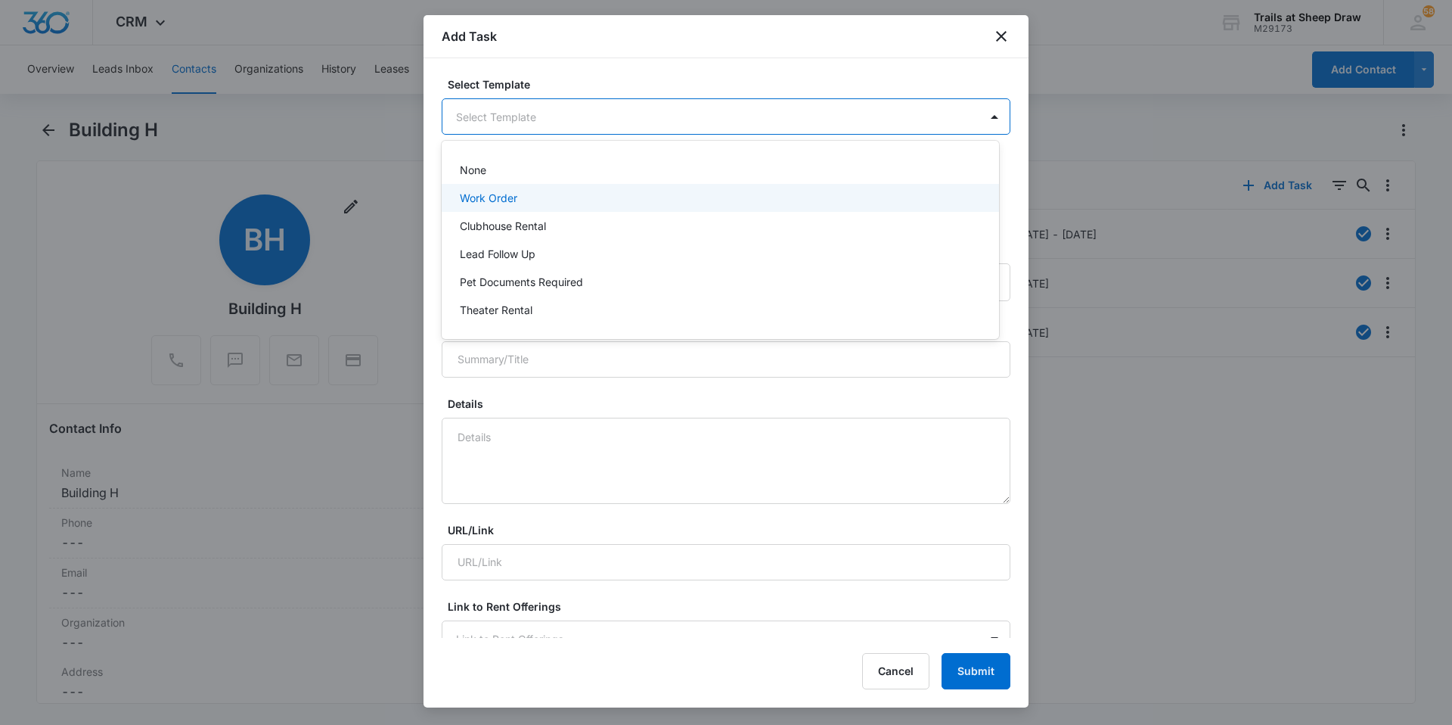
click at [477, 203] on p "Work Order" at bounding box center [488, 198] width 57 height 16
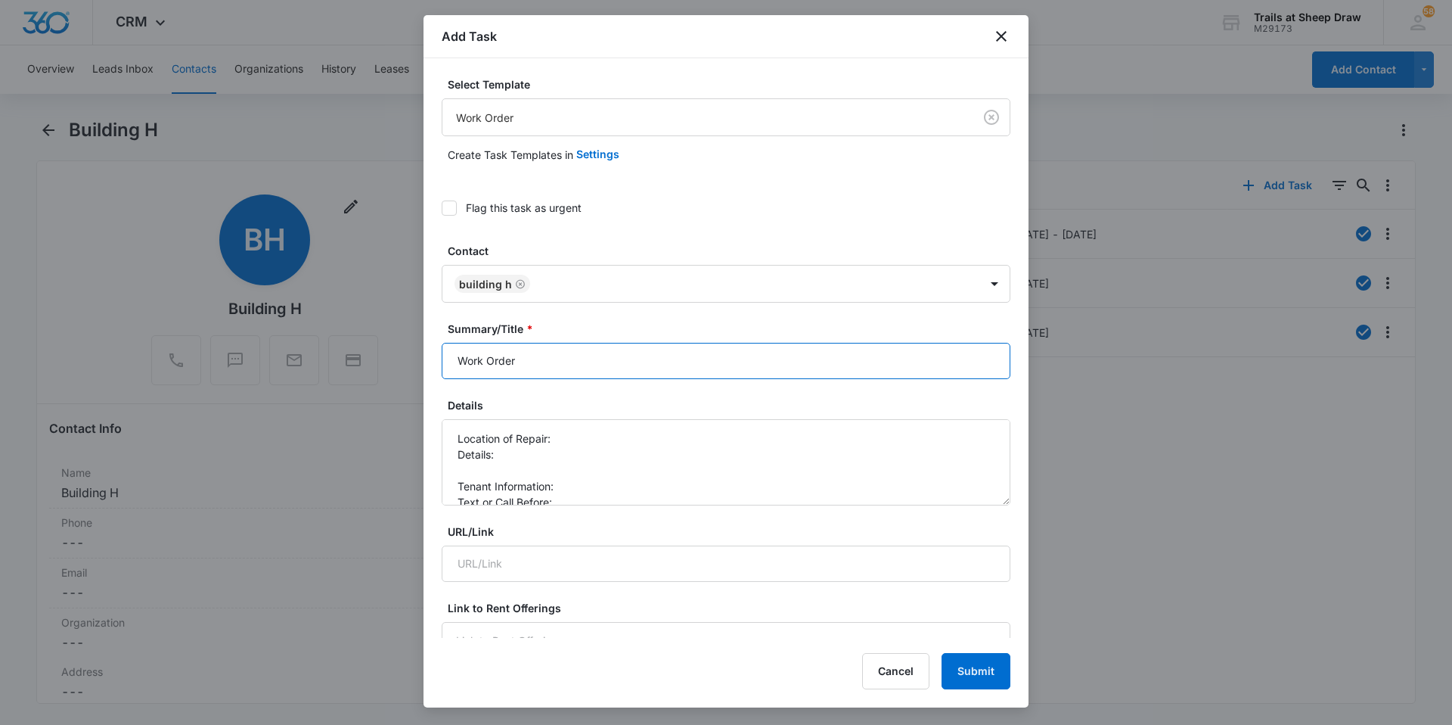
click at [449, 356] on input "Work Order" at bounding box center [726, 361] width 569 height 36
type input "building H - Work Order"
click at [561, 435] on textarea "Location of Repair: Details: Tenant Information: Text or Call Before:" at bounding box center [726, 462] width 569 height 86
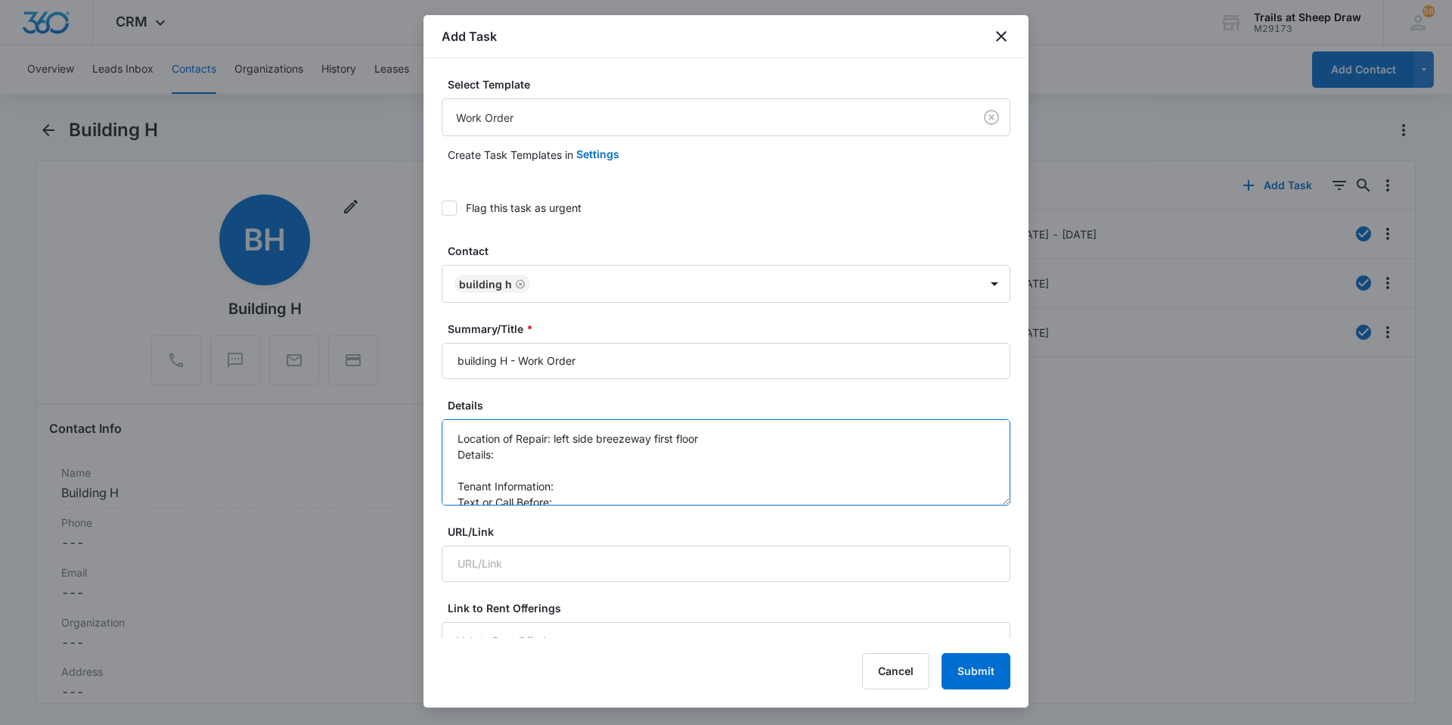
click at [549, 457] on textarea "Location of Repair: left side breezeway first floor Details: Tenant Information…" at bounding box center [726, 462] width 569 height 86
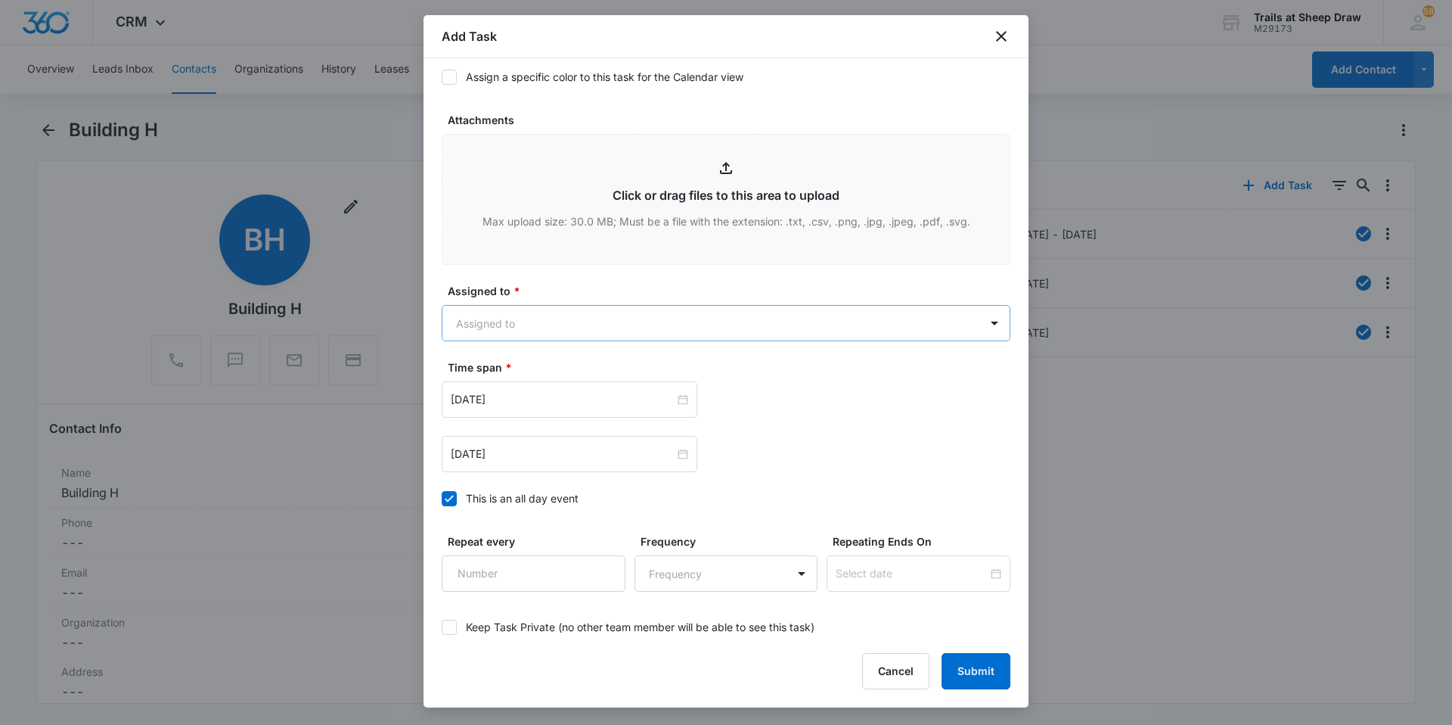
scroll to position [756, 0]
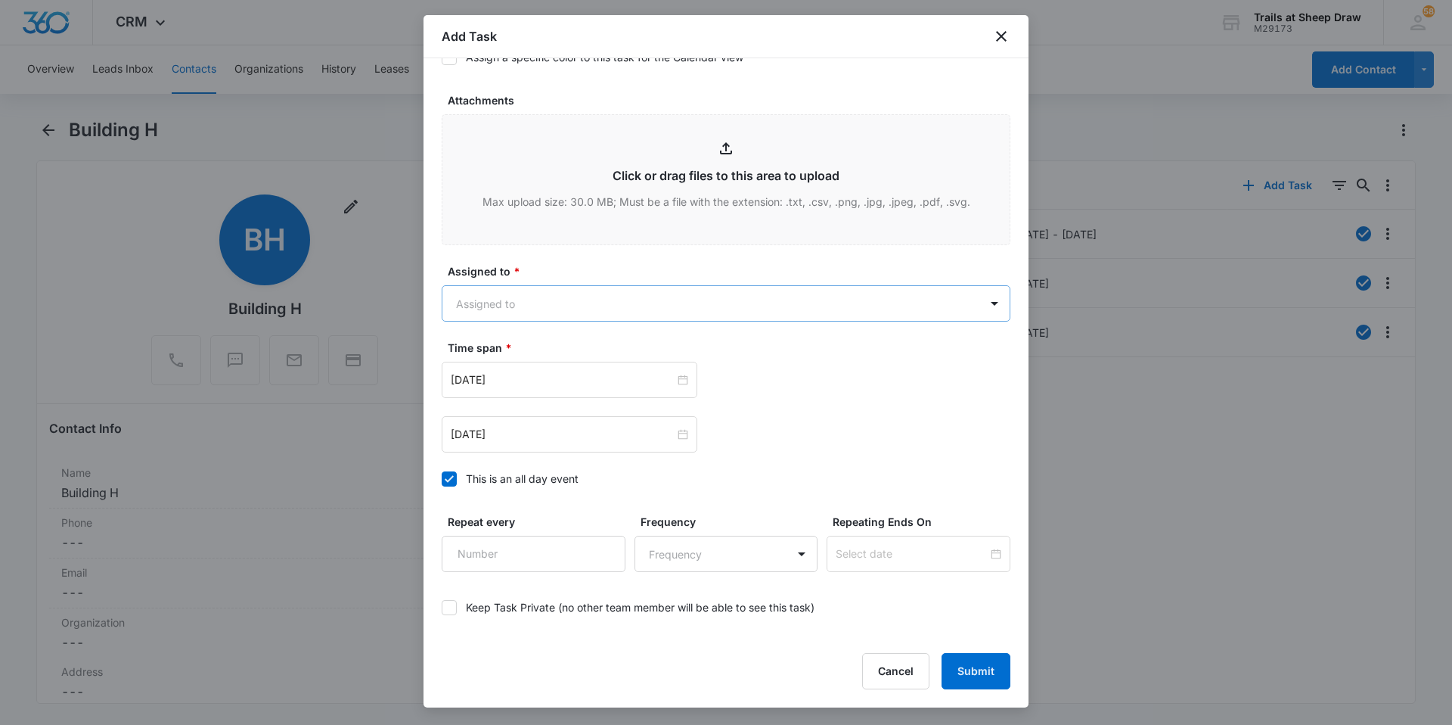
type textarea "Location of Repair: left side breezeway first floor Details: small red drops th…"
click at [526, 303] on body "CRM Apps Reputation Websites Forms CRM Email Social Content Ads Intelligence Fi…" at bounding box center [726, 362] width 1452 height 725
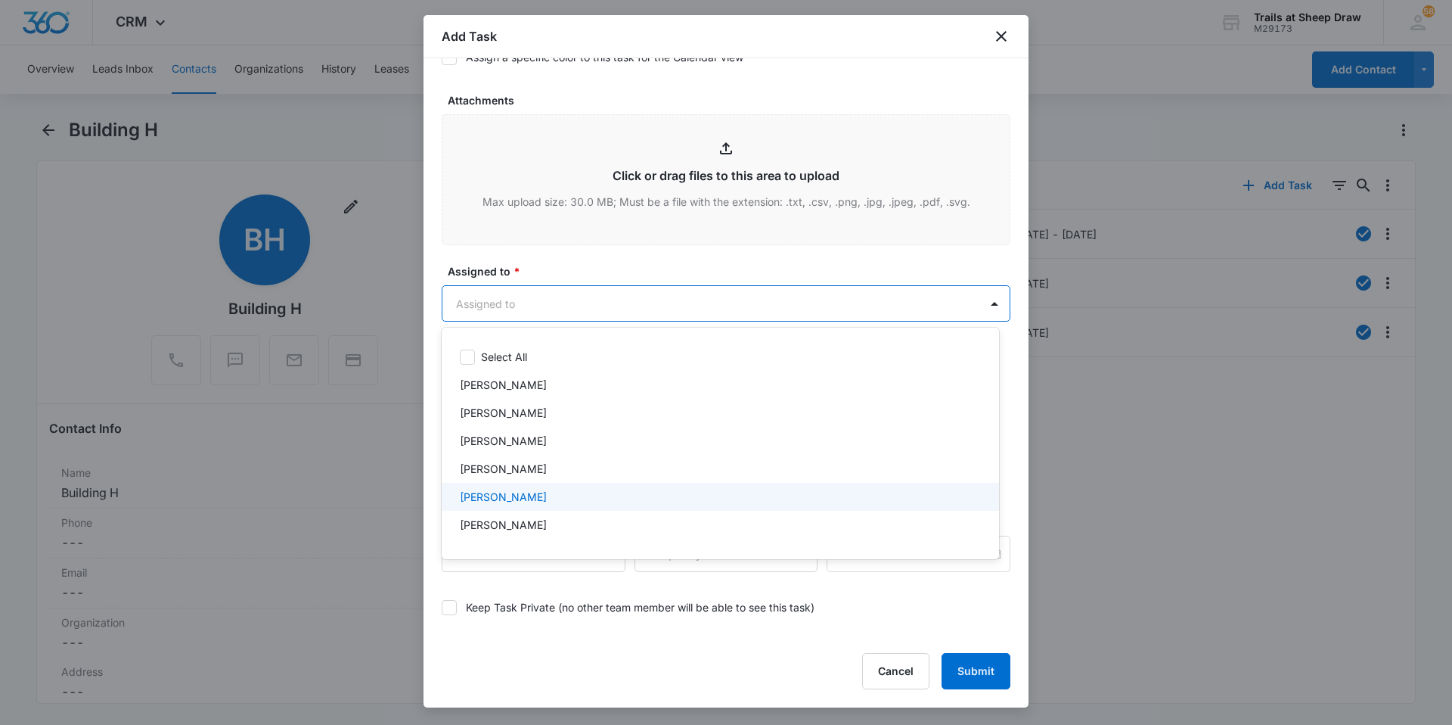
click at [516, 498] on p "[PERSON_NAME]" at bounding box center [503, 497] width 87 height 16
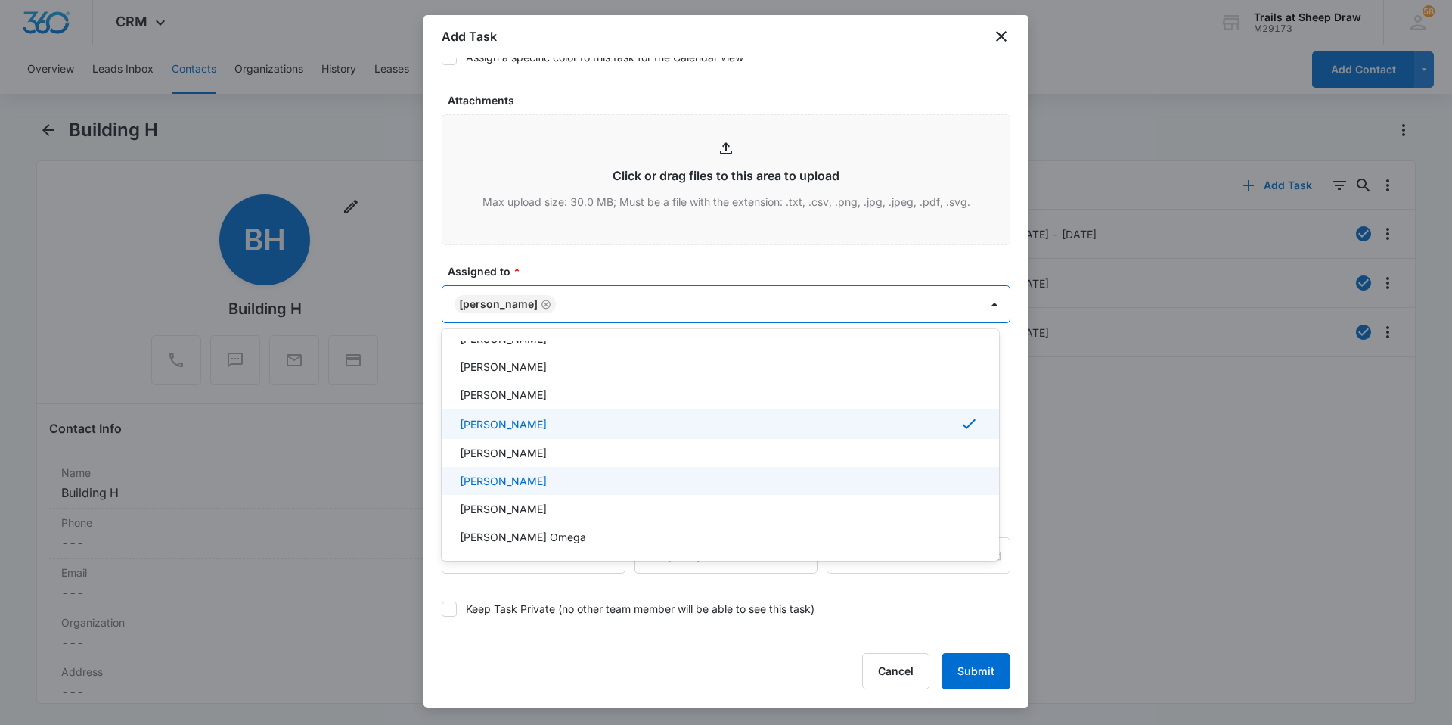
click at [522, 483] on p "[PERSON_NAME]" at bounding box center [503, 481] width 87 height 16
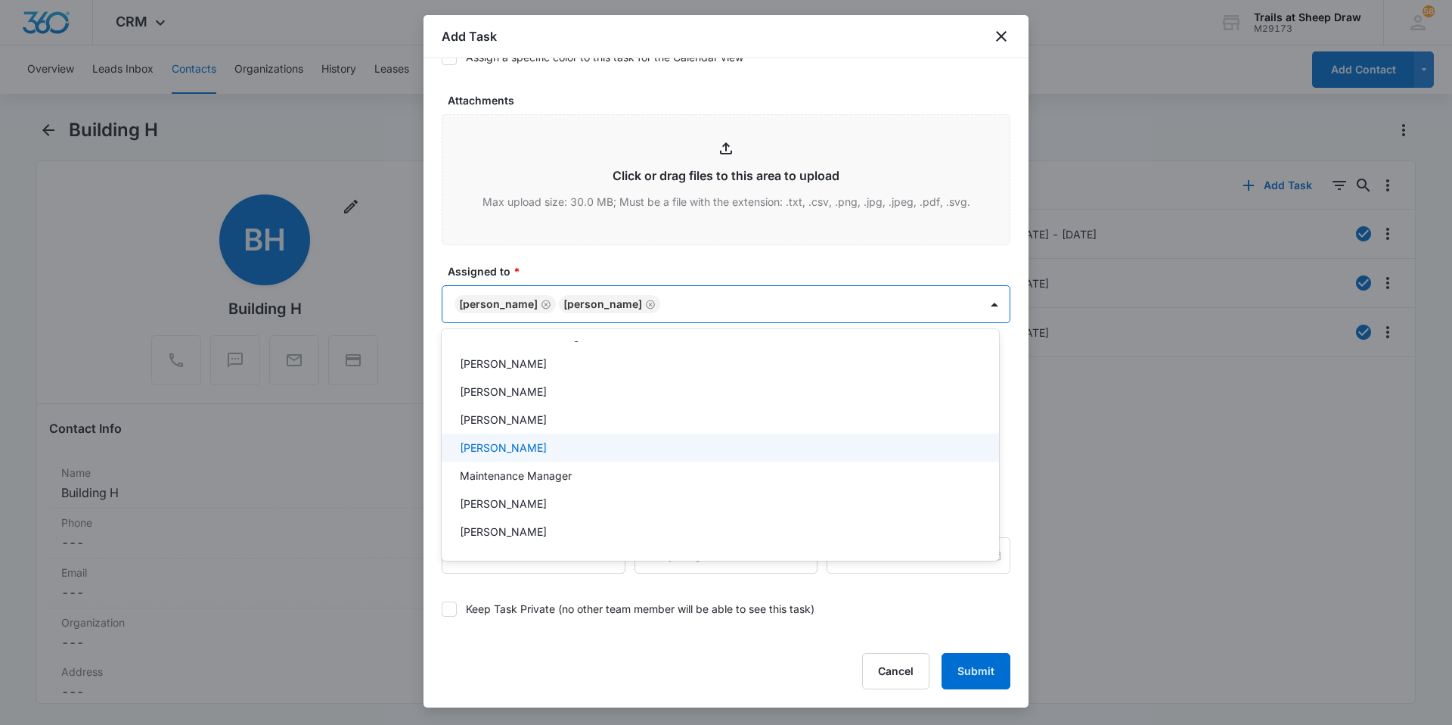
scroll to position [303, 0]
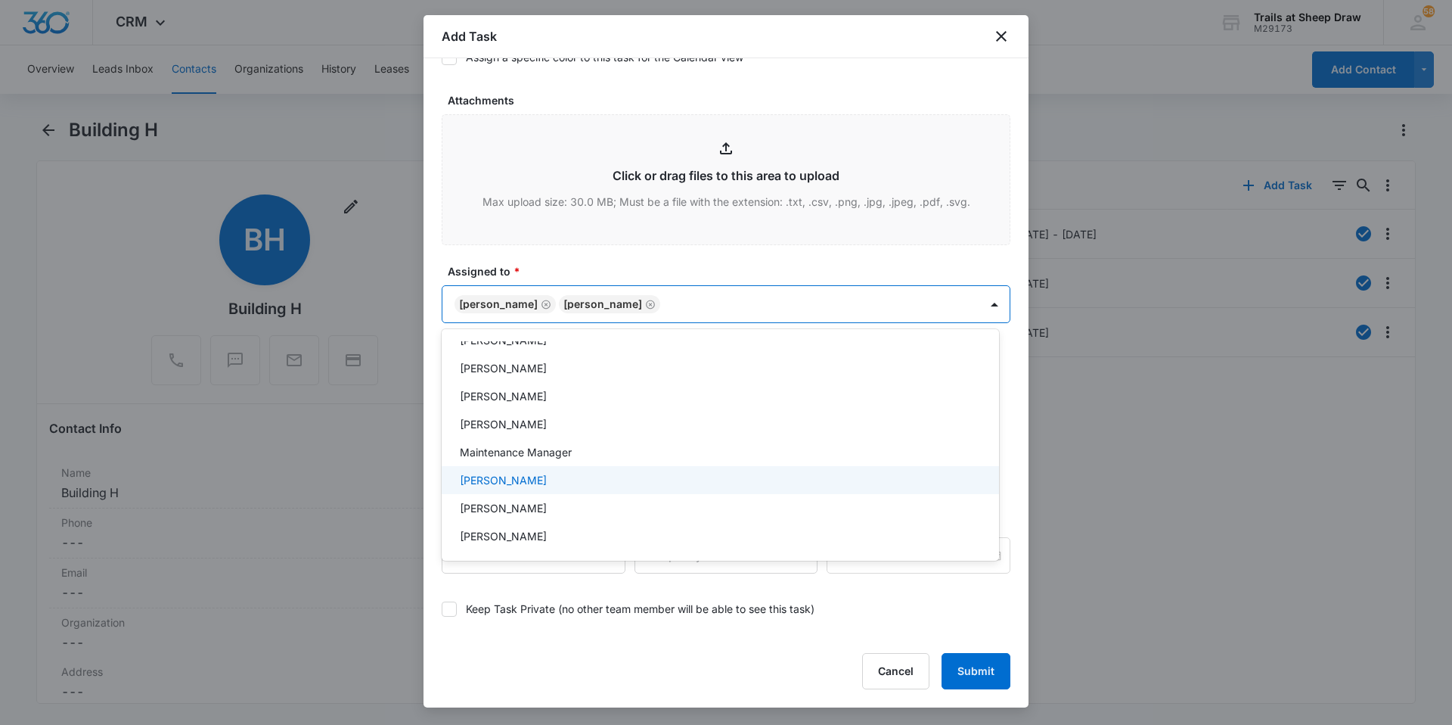
click at [532, 483] on div "[PERSON_NAME]" at bounding box center [719, 480] width 518 height 16
click at [599, 261] on div at bounding box center [726, 362] width 1452 height 725
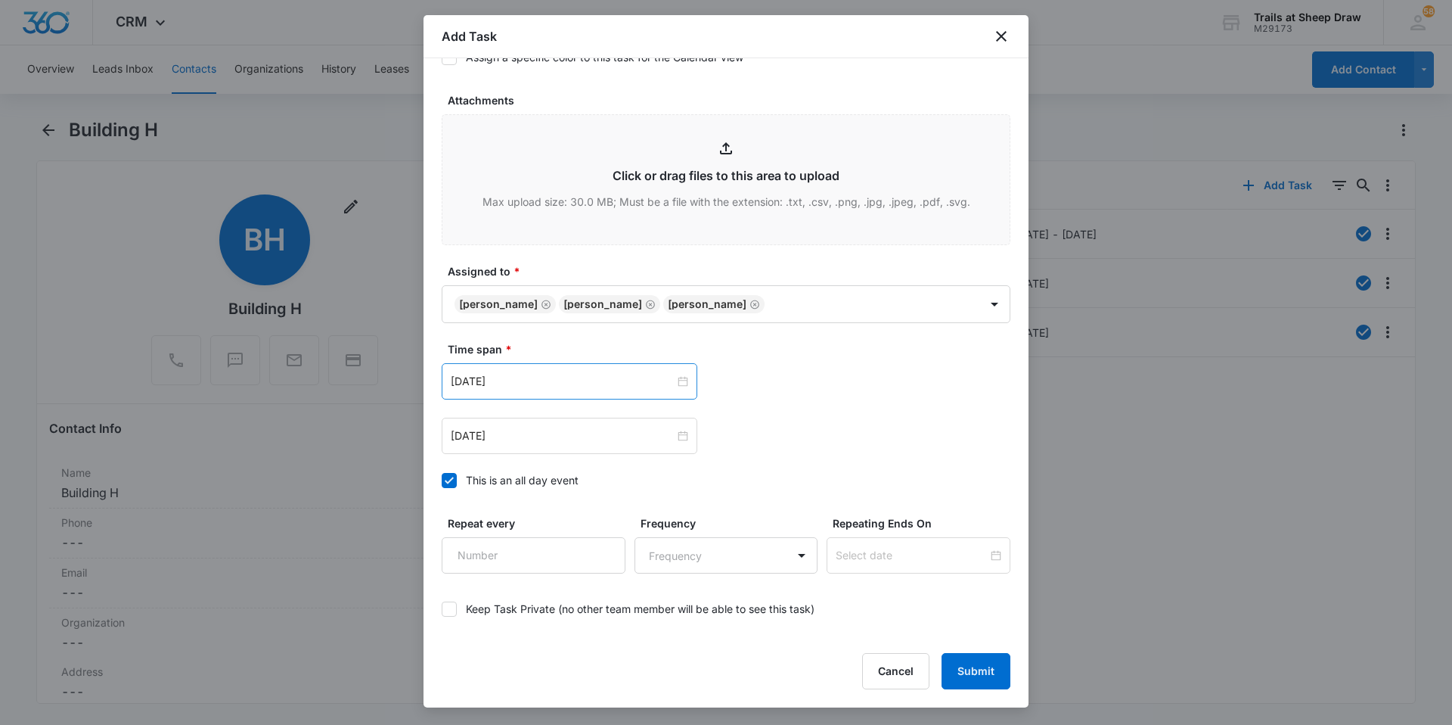
click at [530, 394] on div "[DATE]" at bounding box center [570, 381] width 256 height 36
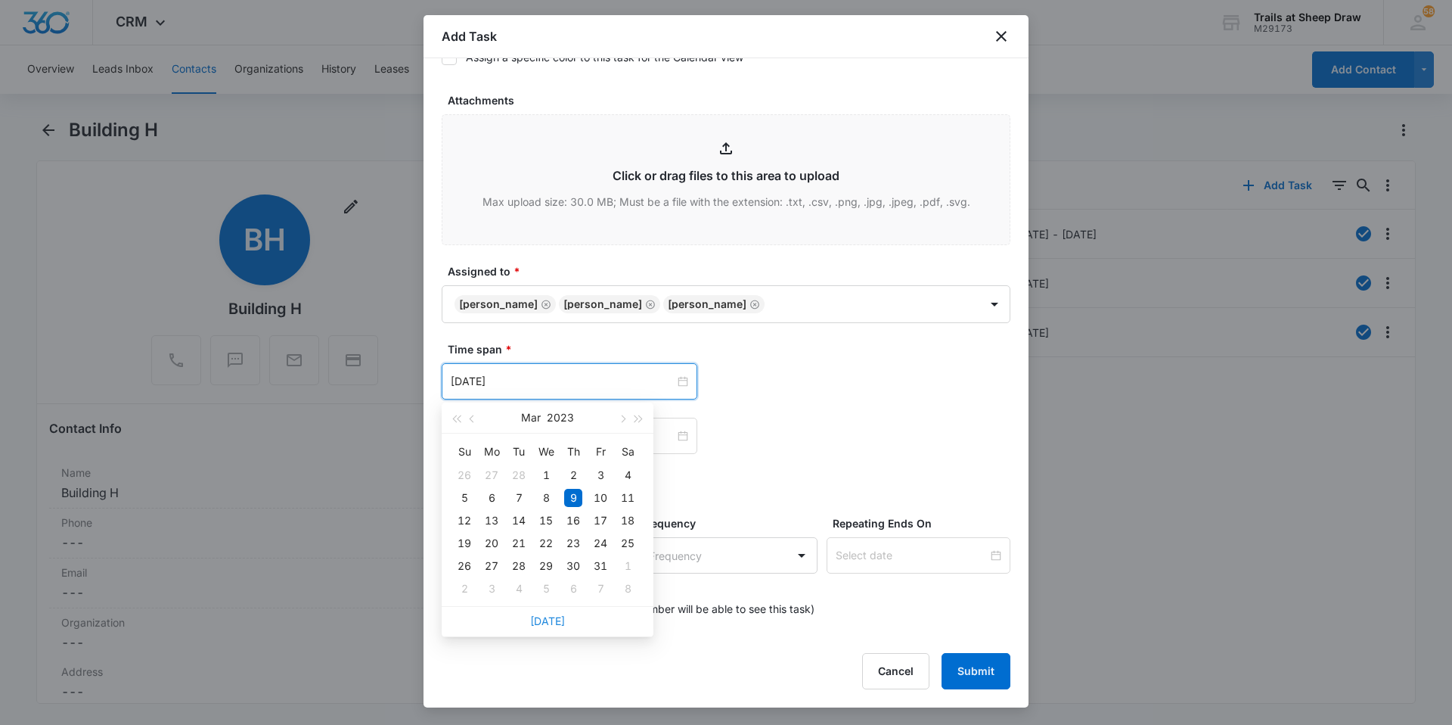
click at [554, 615] on link "[DATE]" at bounding box center [547, 620] width 35 height 13
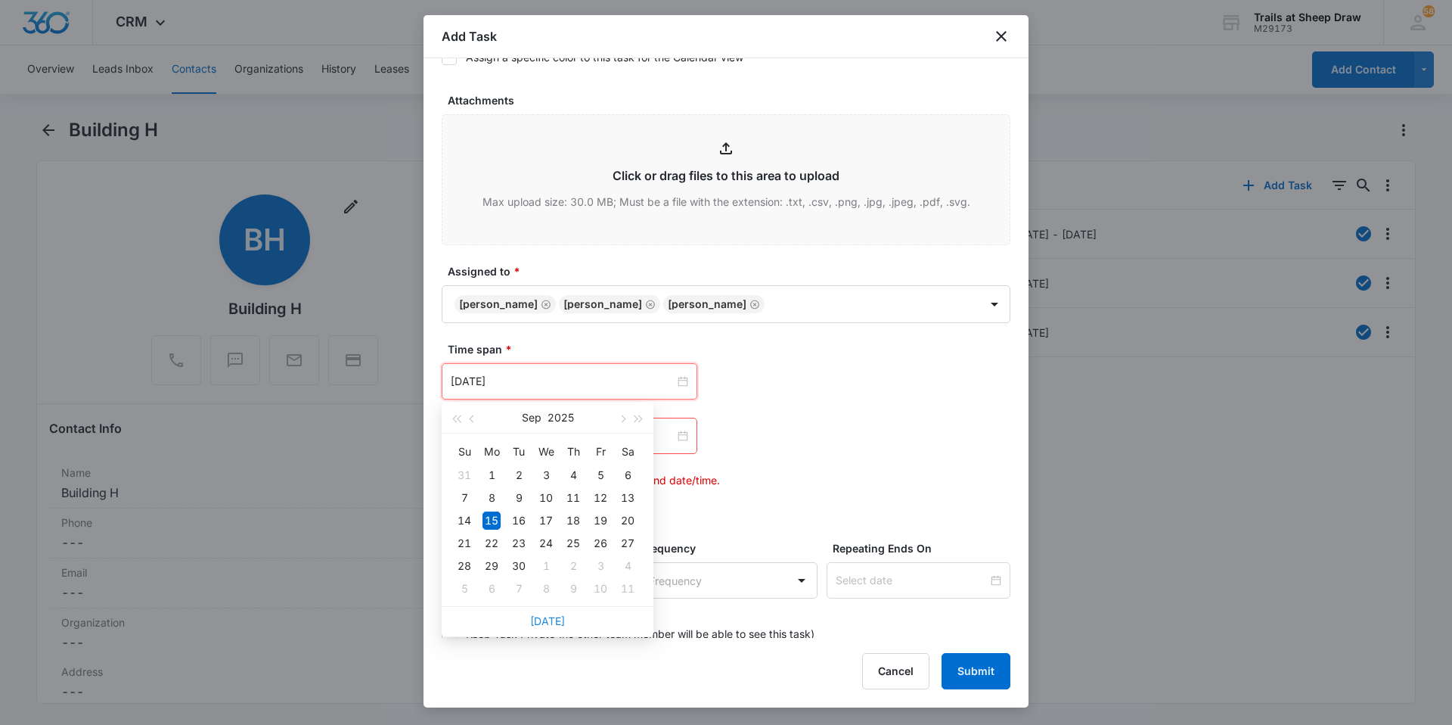
type input "[DATE]"
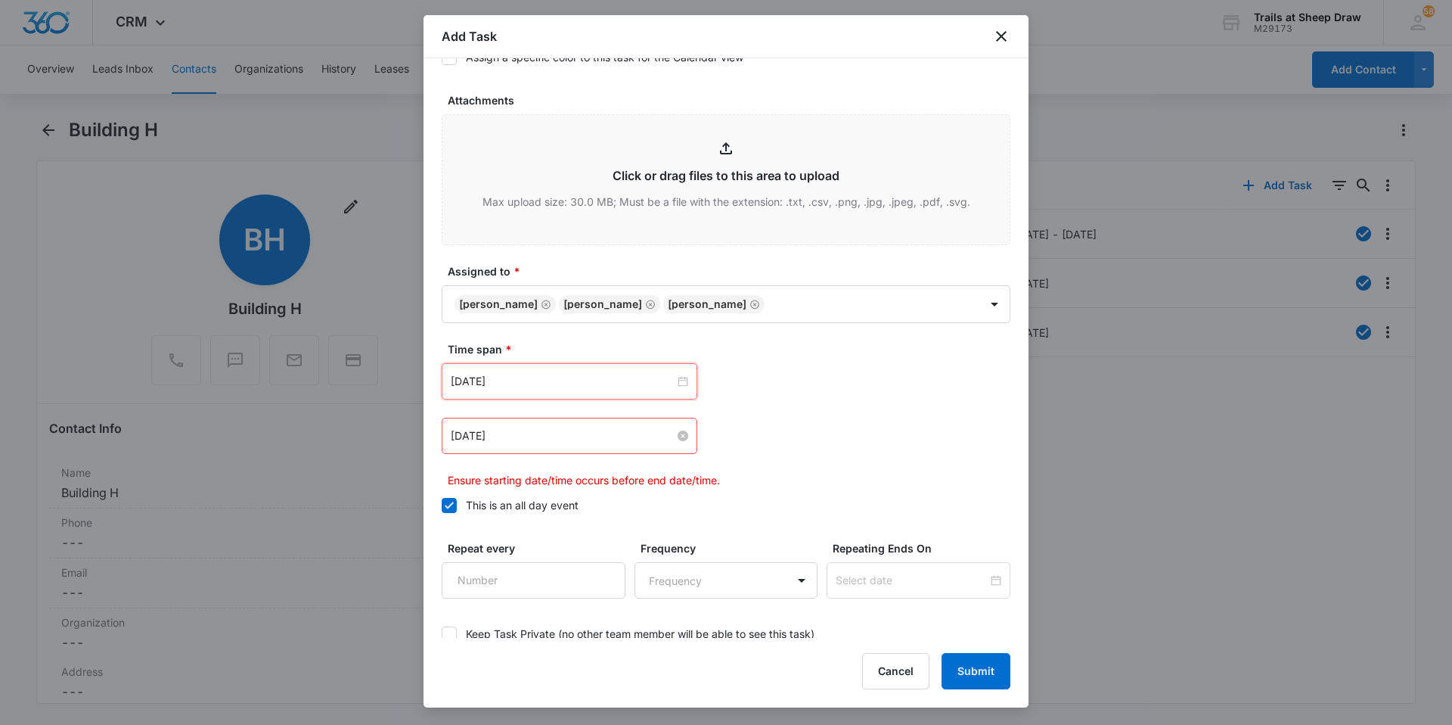
click at [563, 439] on input "[DATE]" at bounding box center [563, 435] width 224 height 17
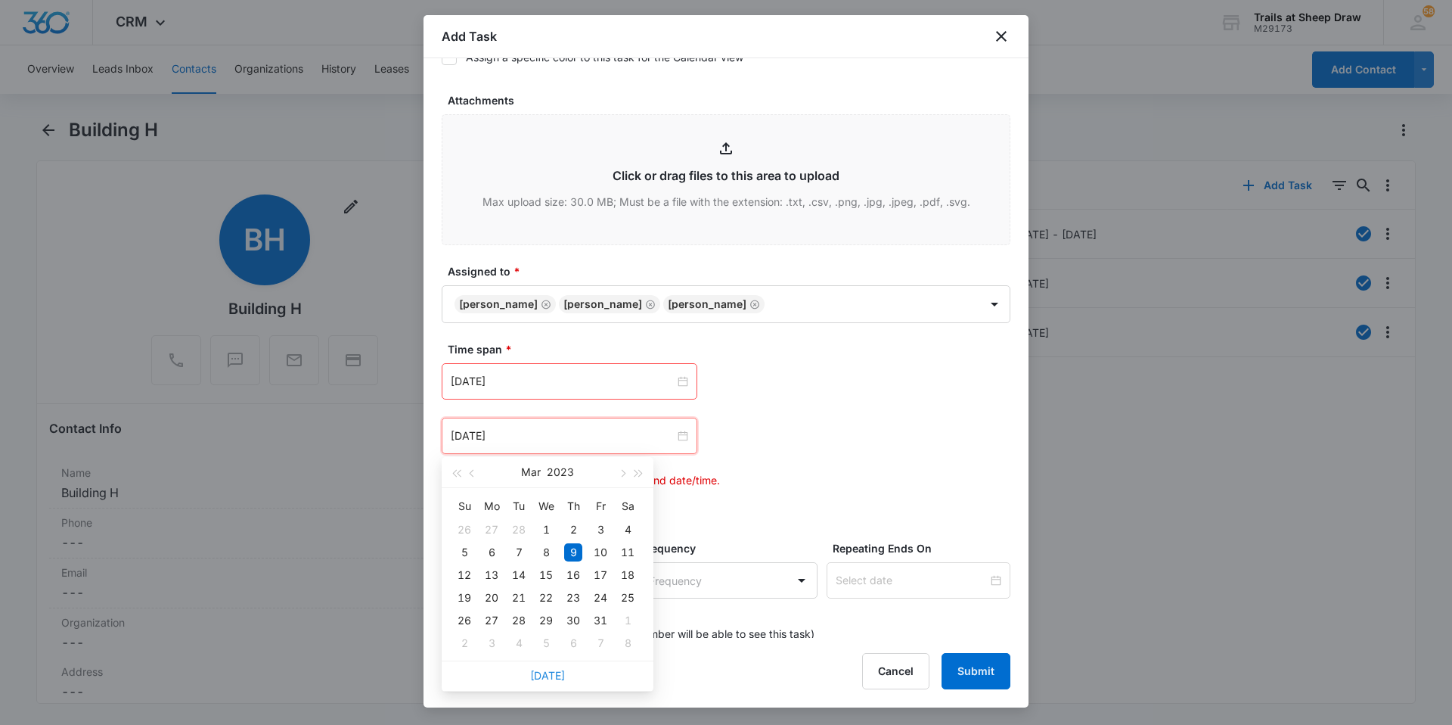
click at [554, 669] on link "[DATE]" at bounding box center [547, 675] width 35 height 13
type input "[DATE]"
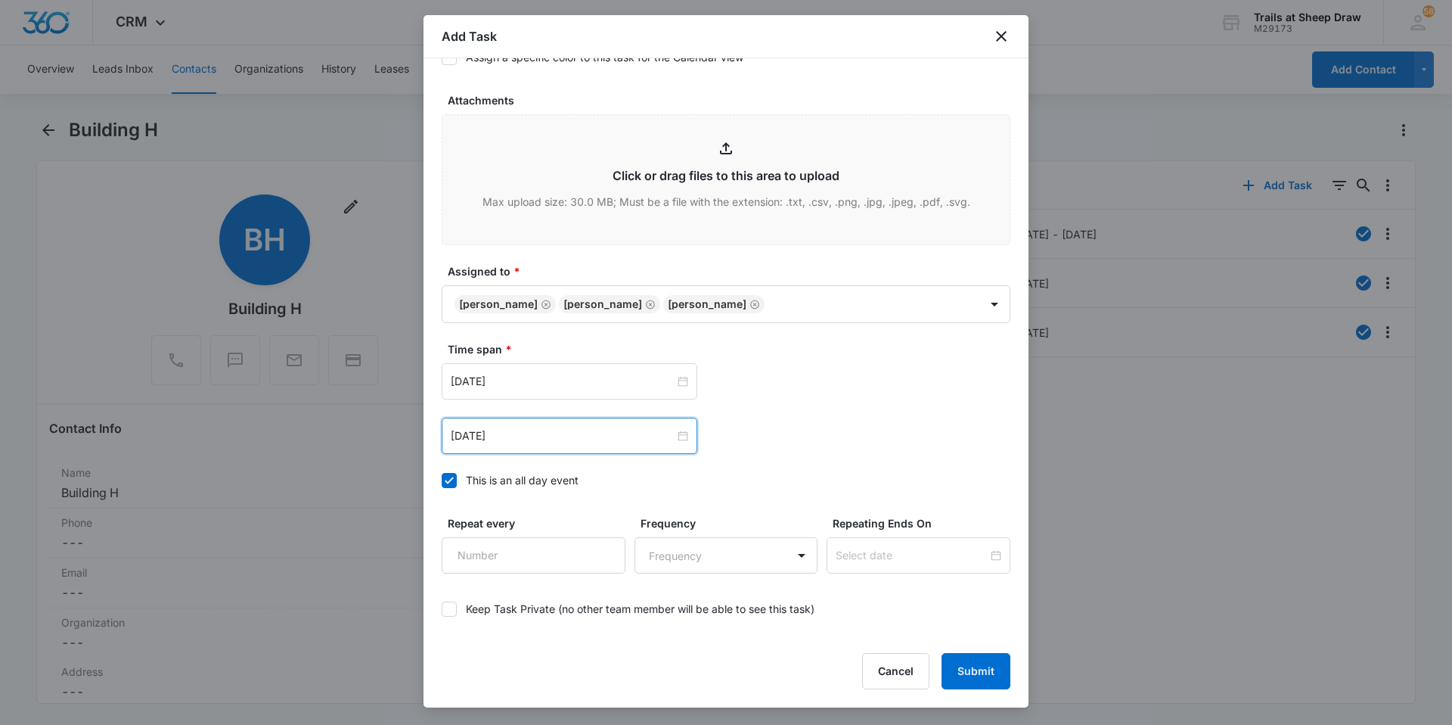
scroll to position [821, 0]
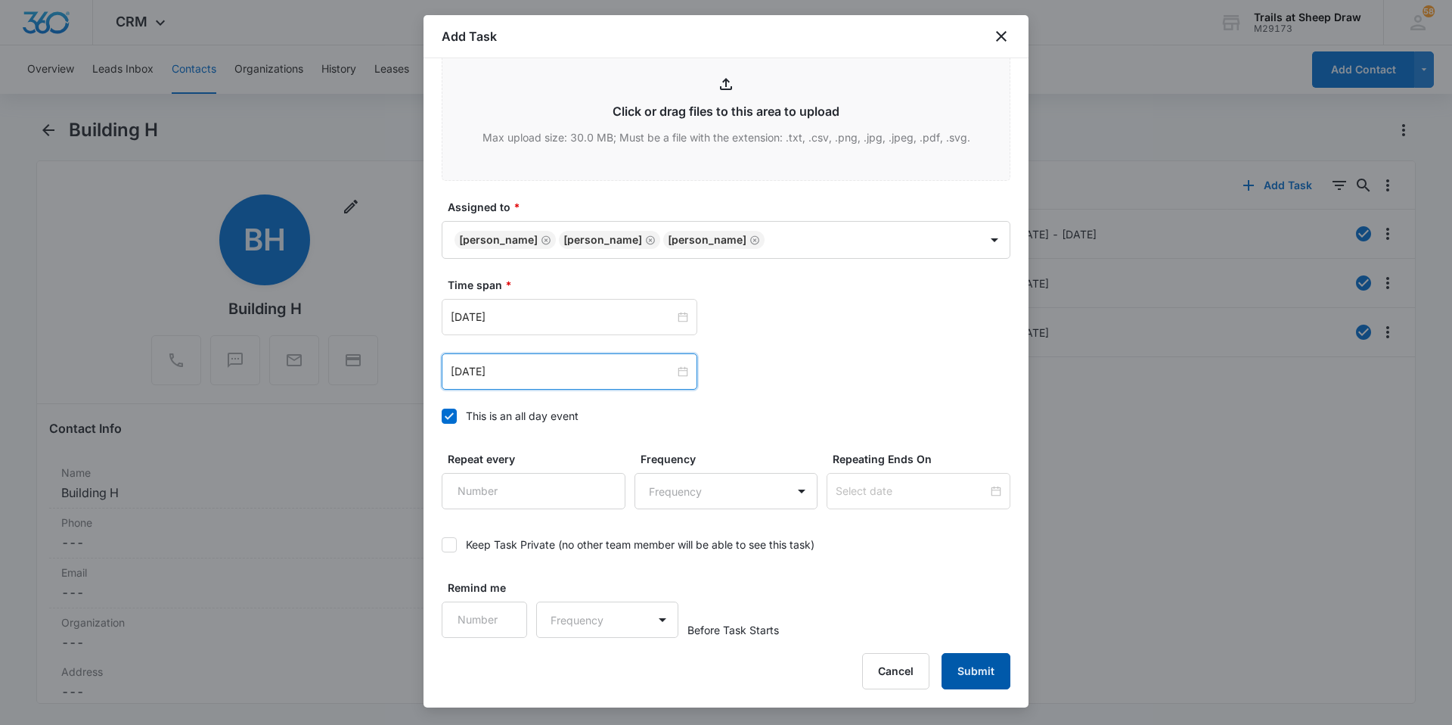
click at [970, 664] on button "Submit" at bounding box center [976, 671] width 69 height 36
